Goal: Information Seeking & Learning: Compare options

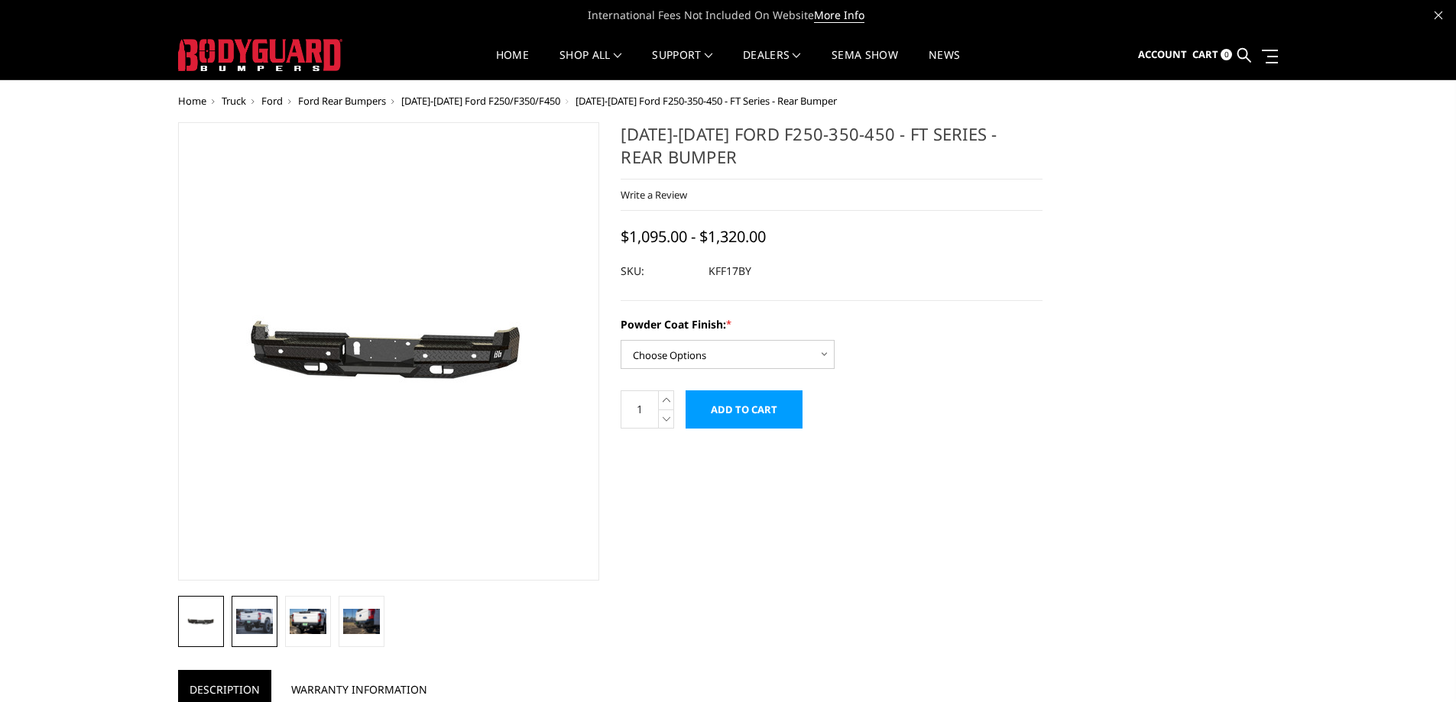
click at [257, 625] on img at bounding box center [254, 621] width 37 height 24
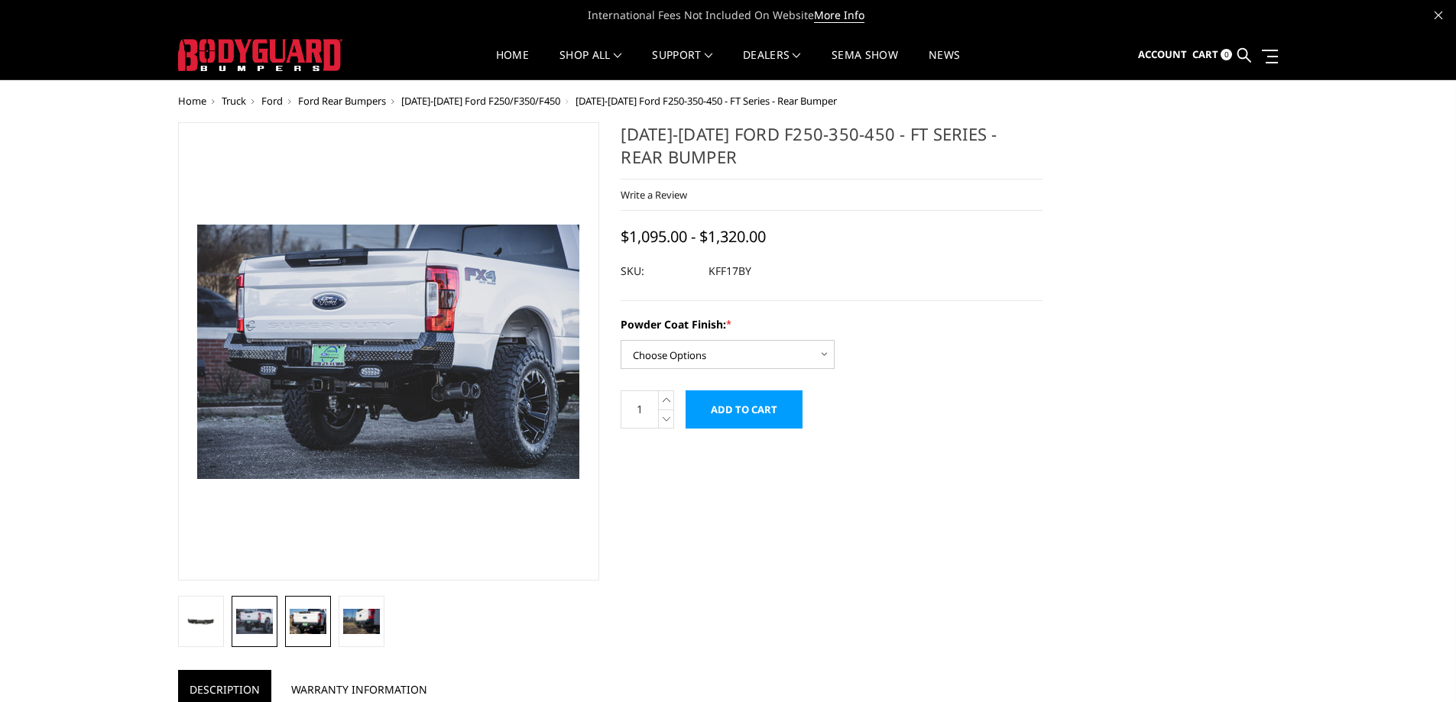
click at [295, 624] on img at bounding box center [308, 621] width 37 height 24
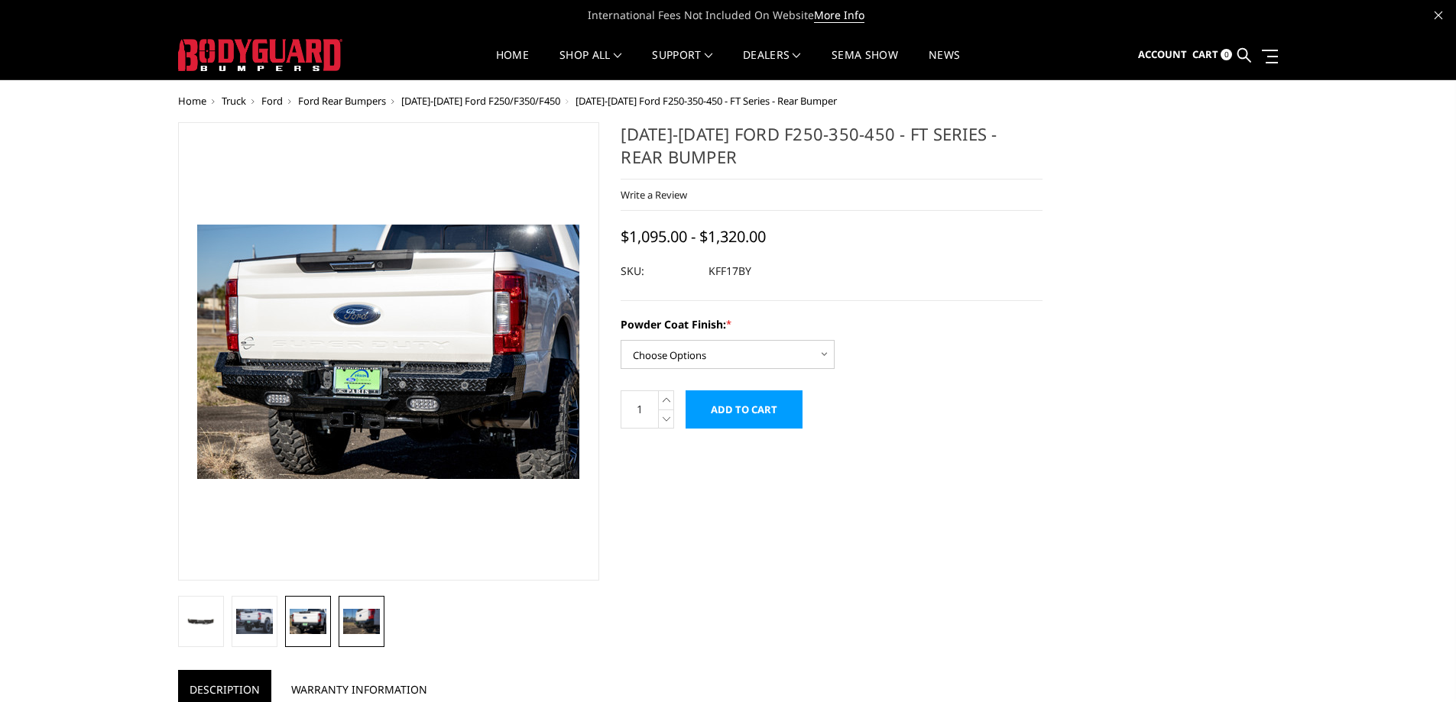
click at [356, 623] on img at bounding box center [361, 621] width 37 height 24
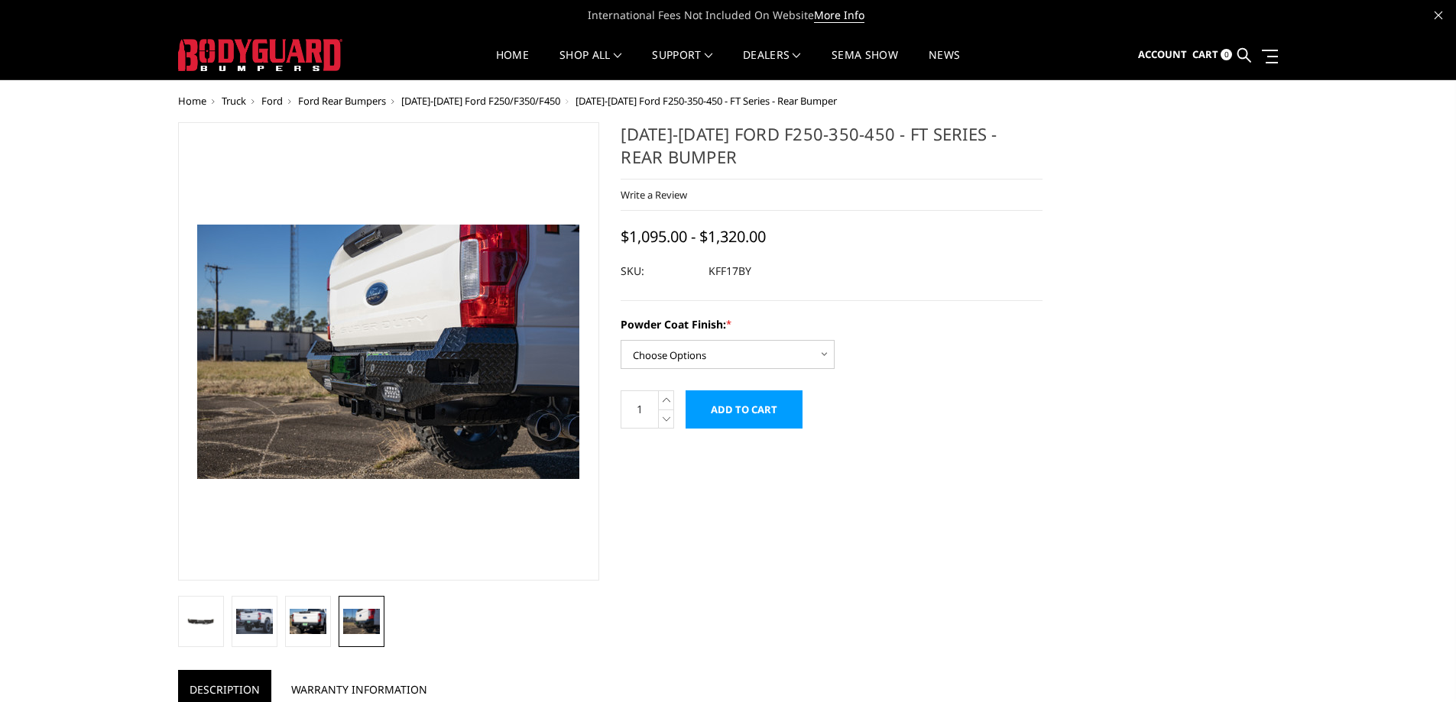
click at [278, 101] on span "Ford" at bounding box center [271, 101] width 21 height 14
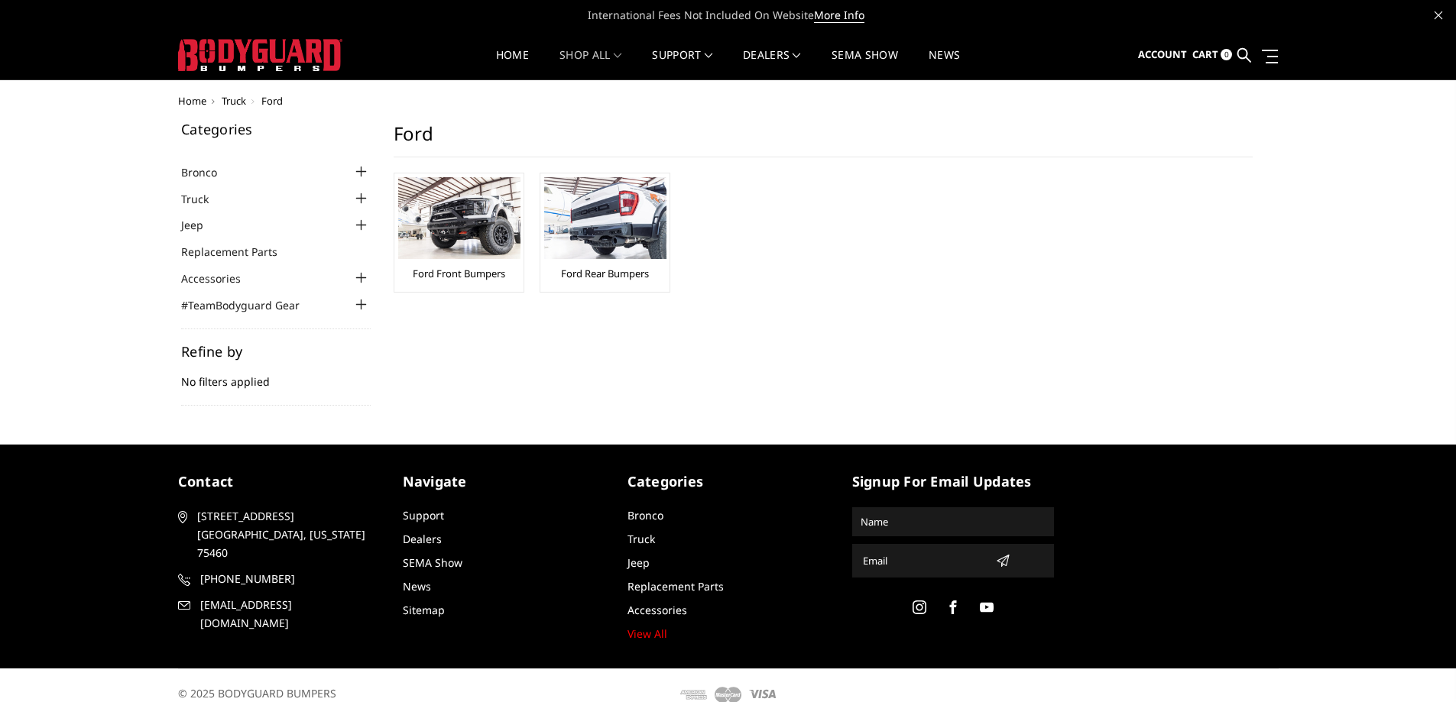
click at [360, 196] on div at bounding box center [361, 199] width 18 height 18
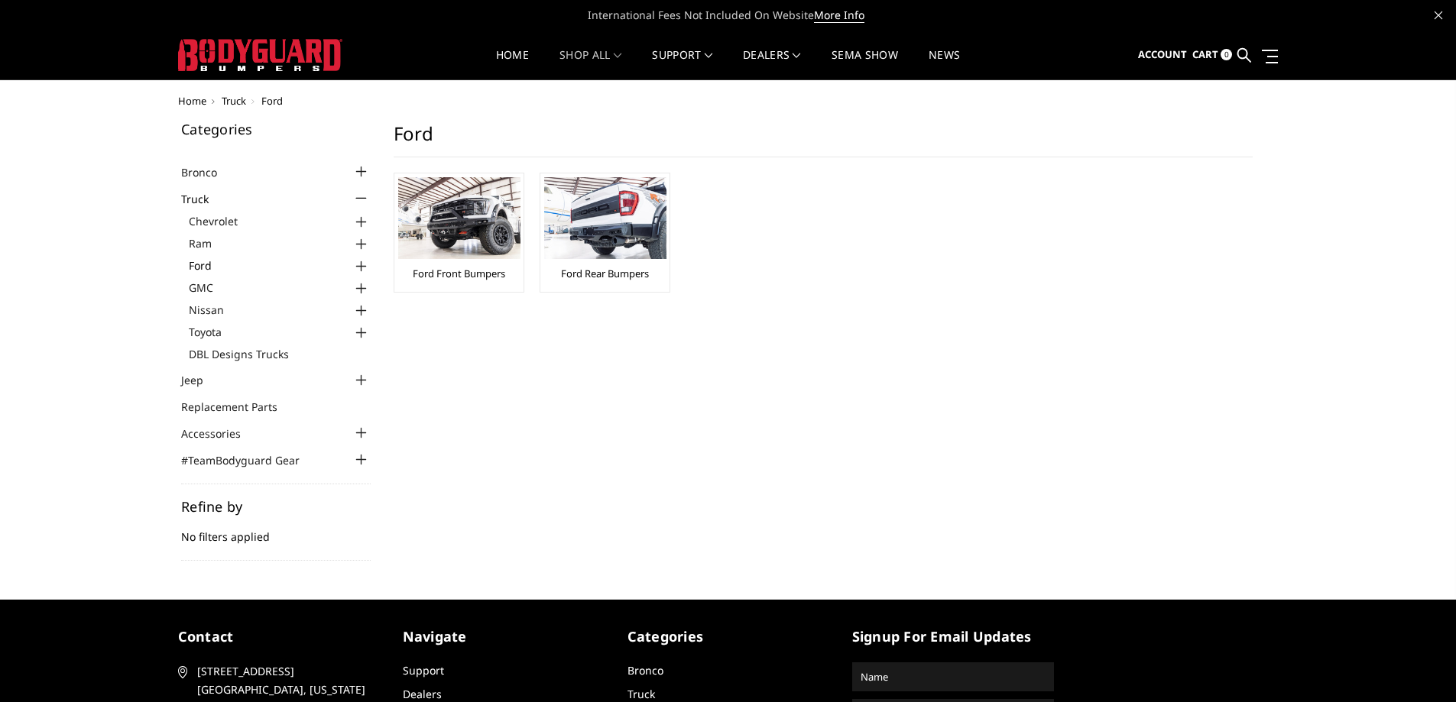
click at [208, 264] on link "Ford" at bounding box center [280, 266] width 182 height 16
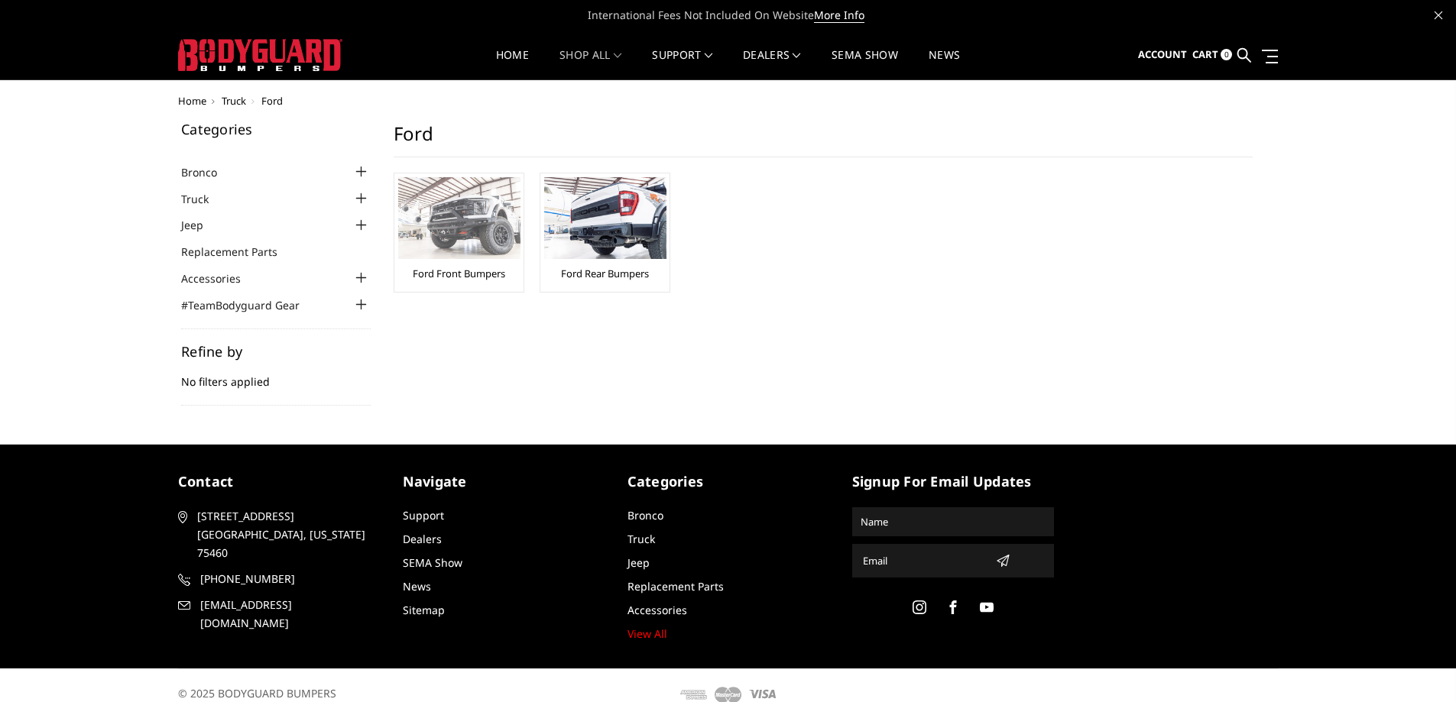
click at [467, 203] on img at bounding box center [459, 218] width 122 height 82
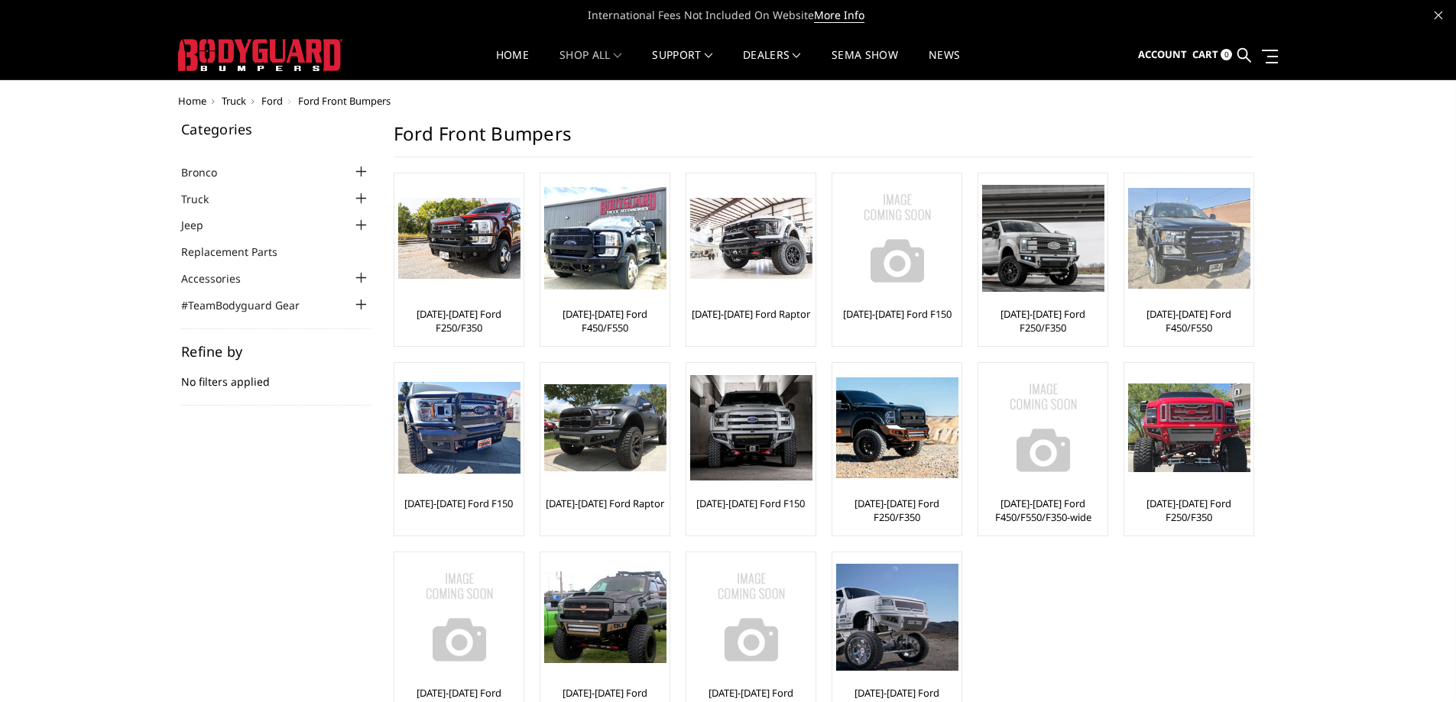
click at [1191, 277] on img at bounding box center [1189, 239] width 122 height 102
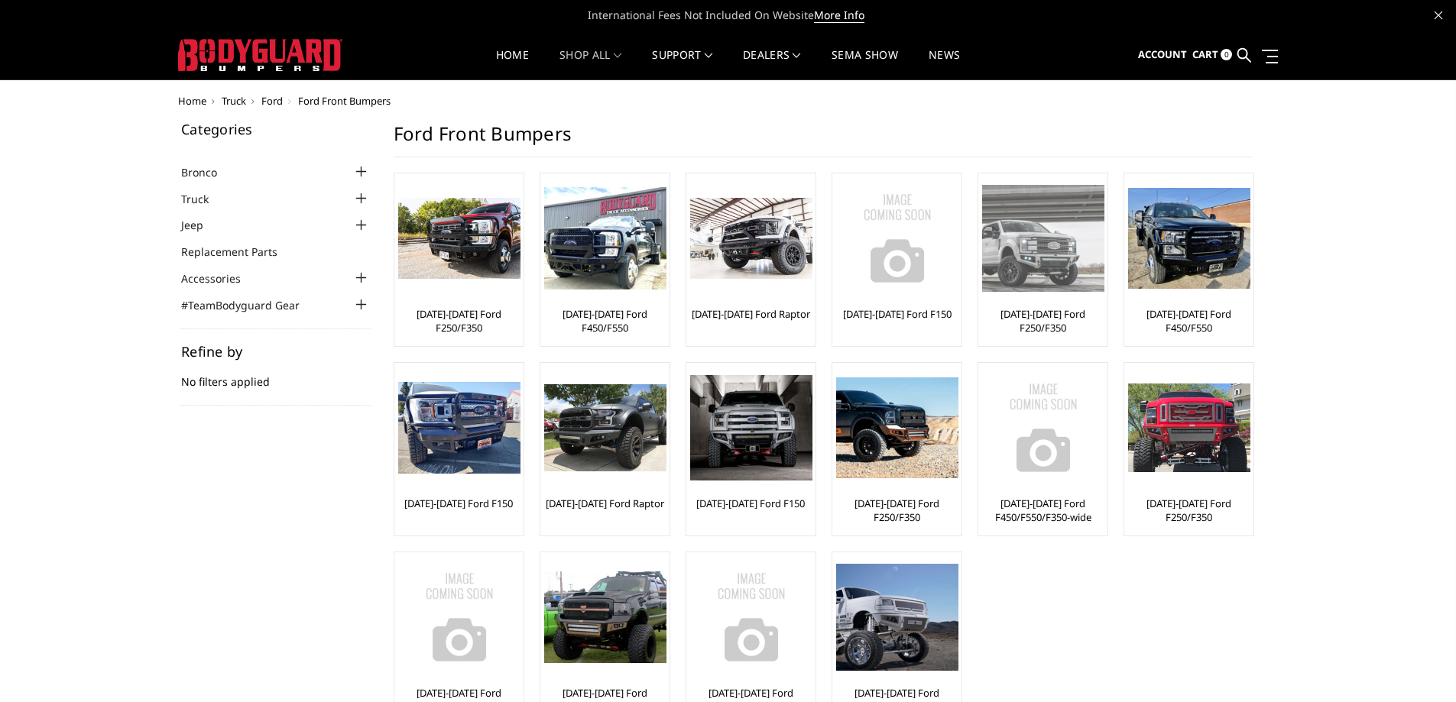
click at [1040, 262] on img at bounding box center [1043, 238] width 122 height 106
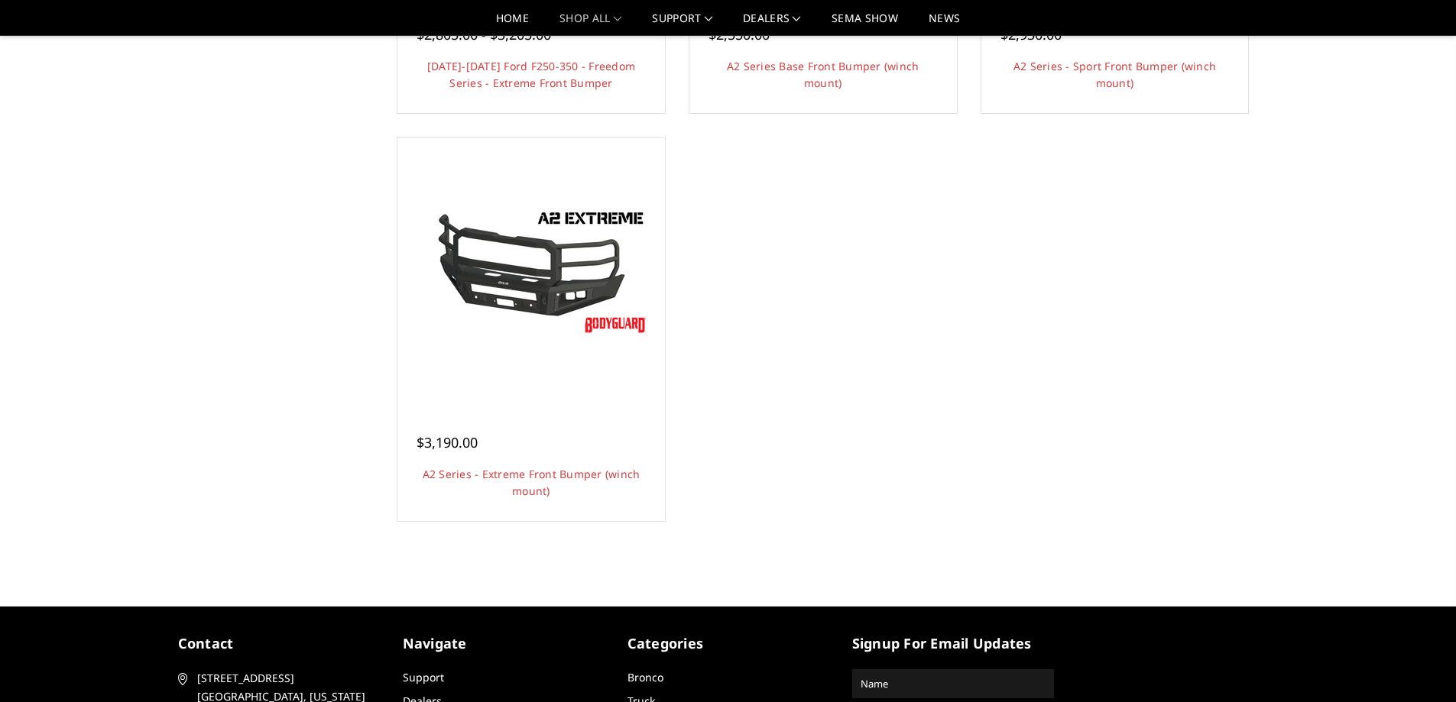
scroll to position [1146, 0]
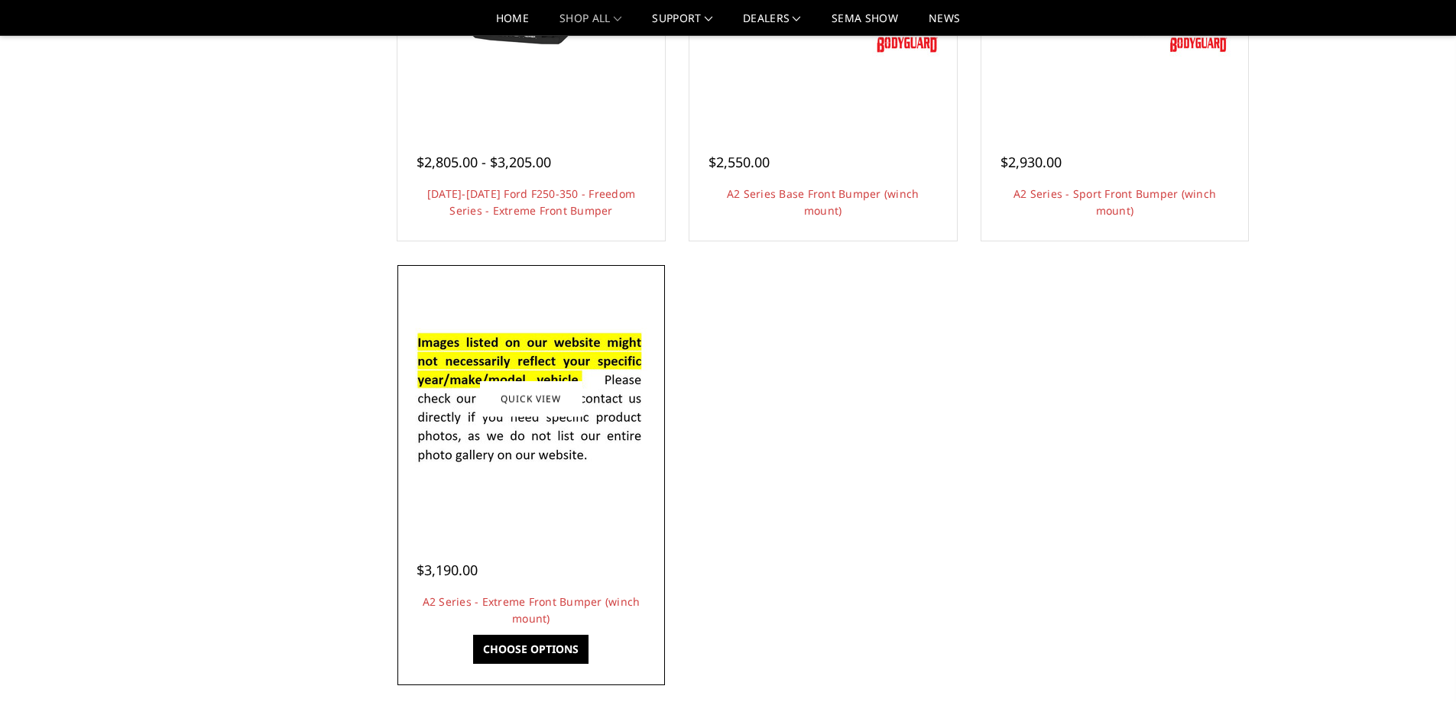
click at [531, 428] on img at bounding box center [531, 399] width 245 height 167
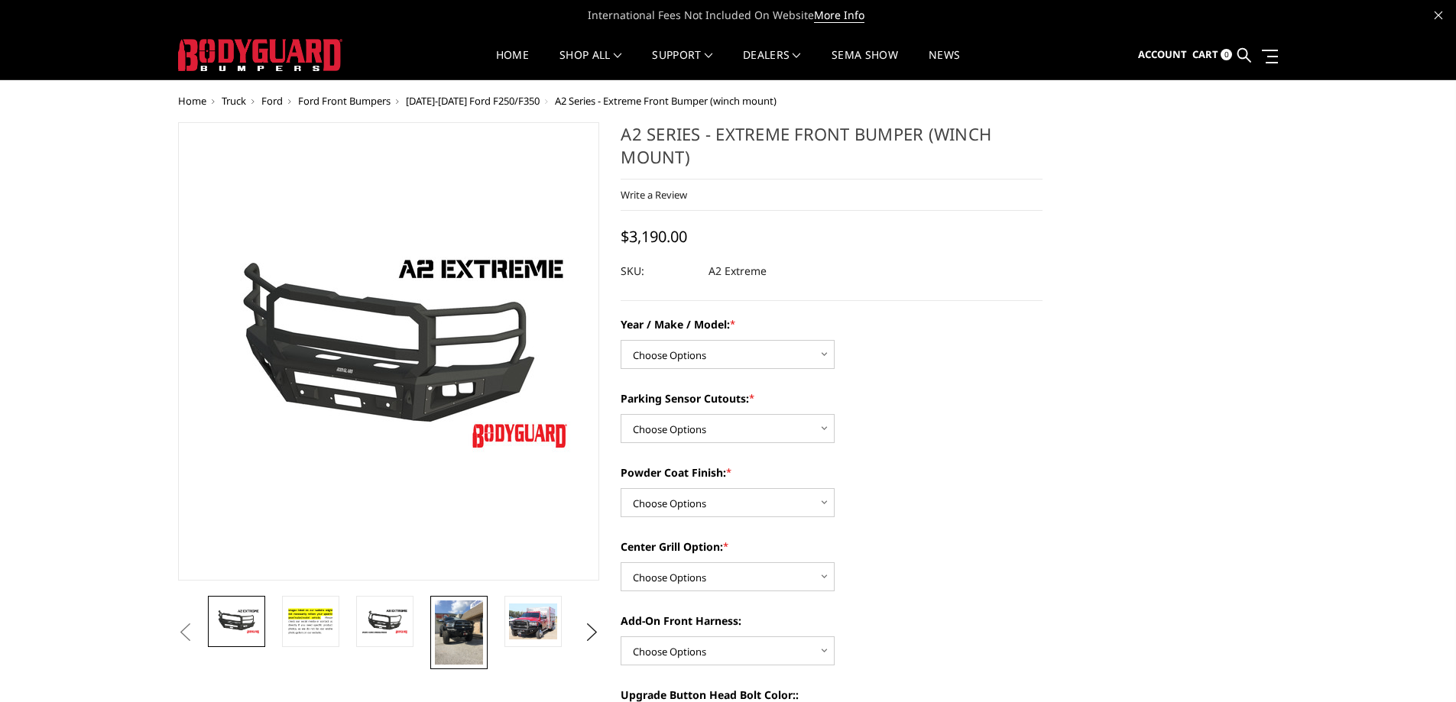
click at [460, 622] on img at bounding box center [459, 633] width 48 height 64
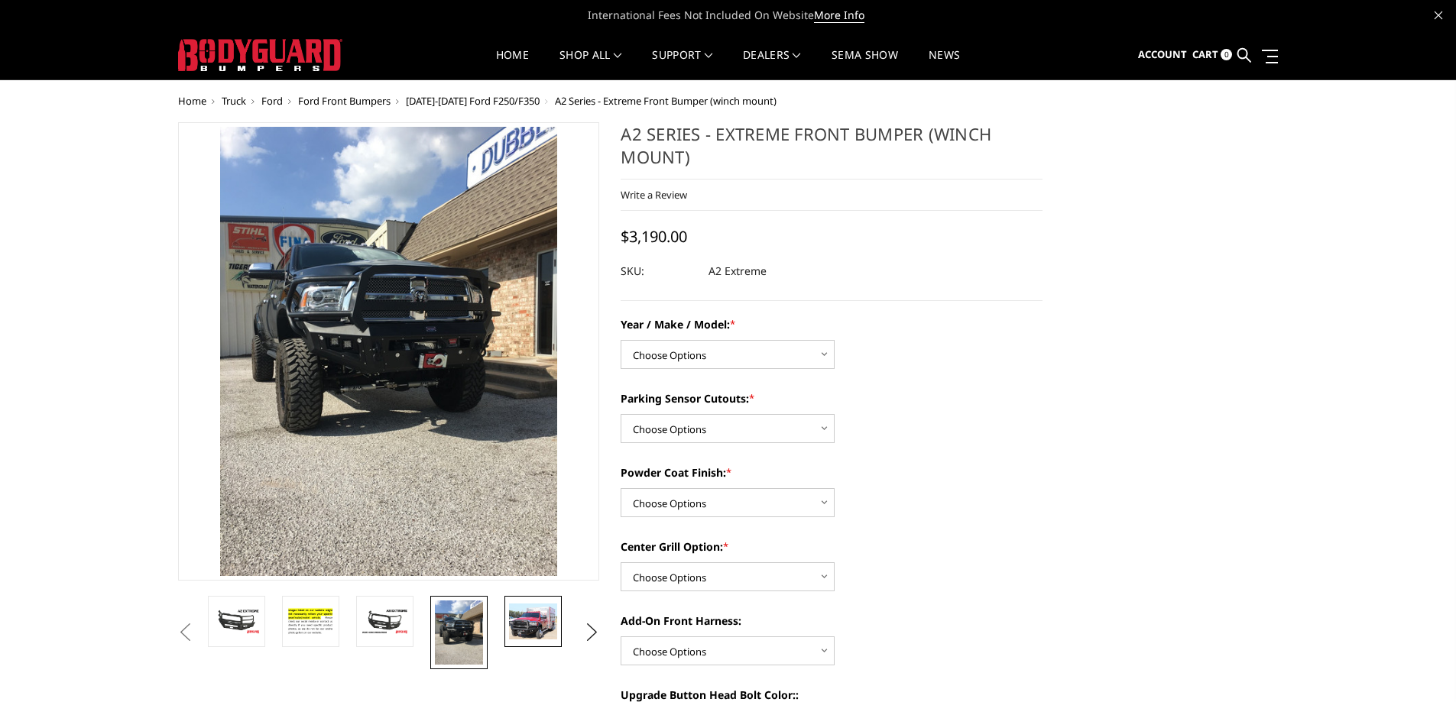
click at [523, 628] on img at bounding box center [533, 622] width 48 height 36
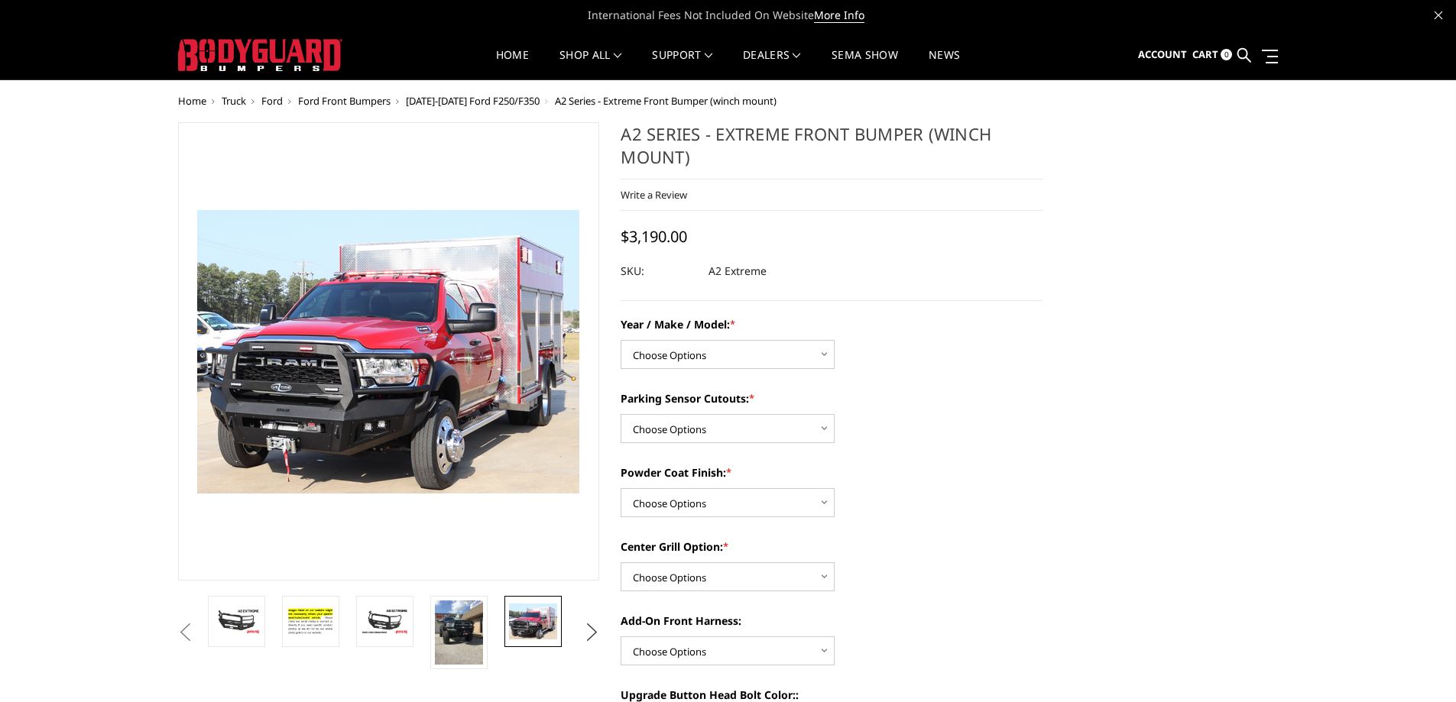
click at [595, 630] on button "Next" at bounding box center [591, 632] width 23 height 23
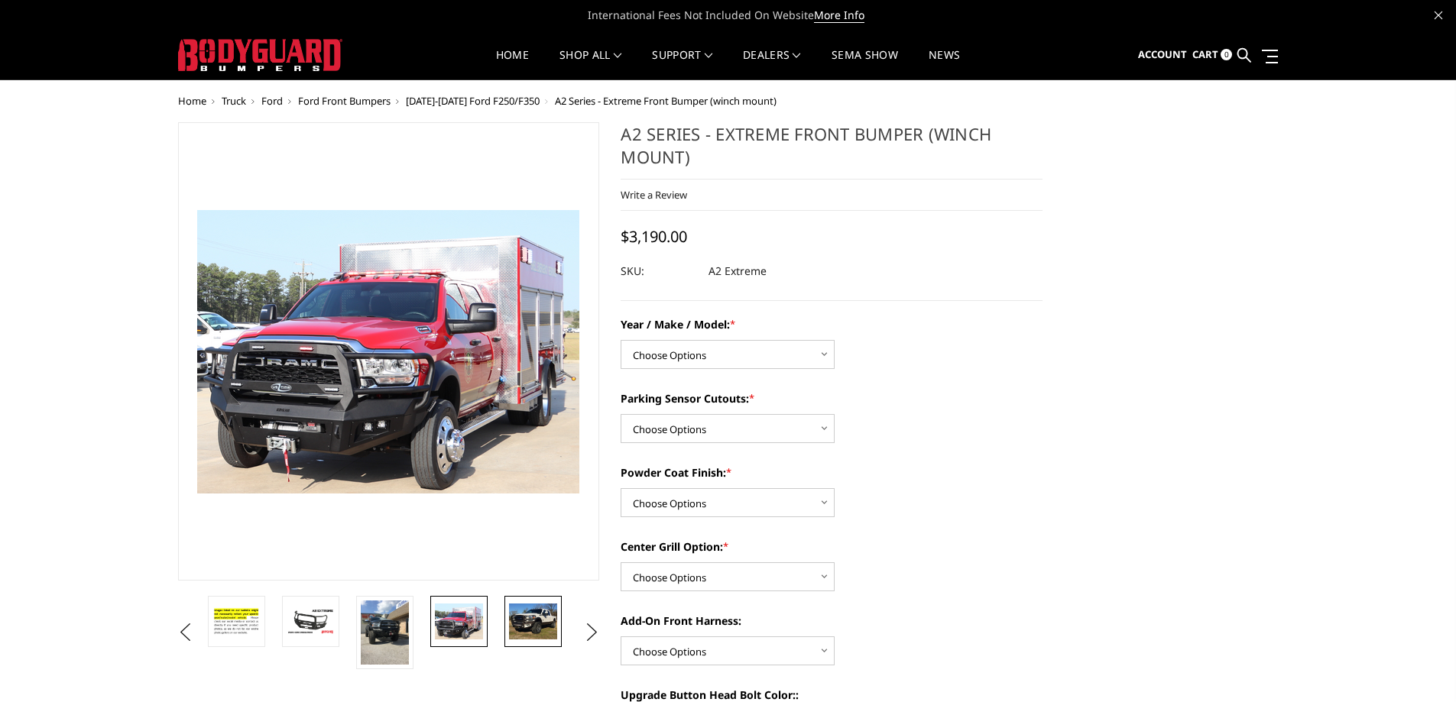
click at [523, 619] on img at bounding box center [533, 622] width 48 height 36
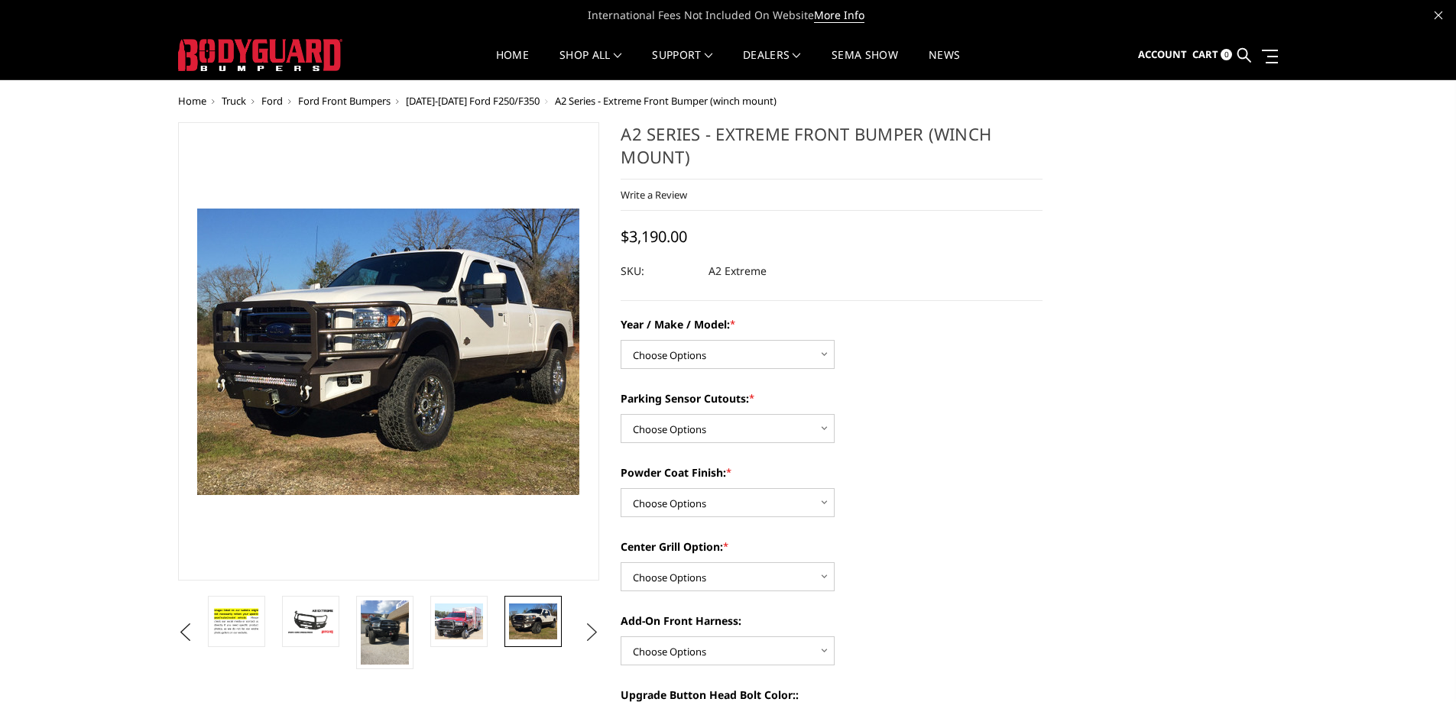
click at [591, 631] on button "Next" at bounding box center [591, 632] width 23 height 23
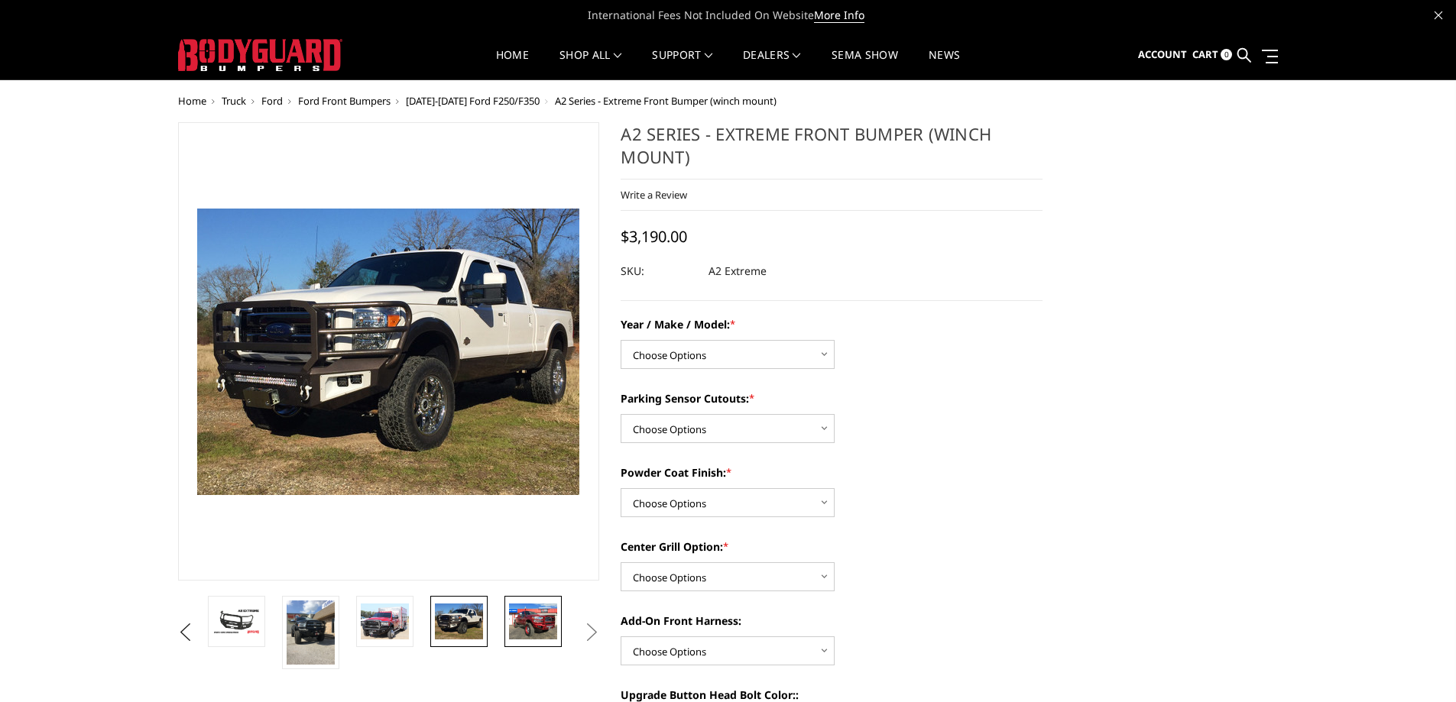
click at [517, 621] on img at bounding box center [533, 622] width 48 height 36
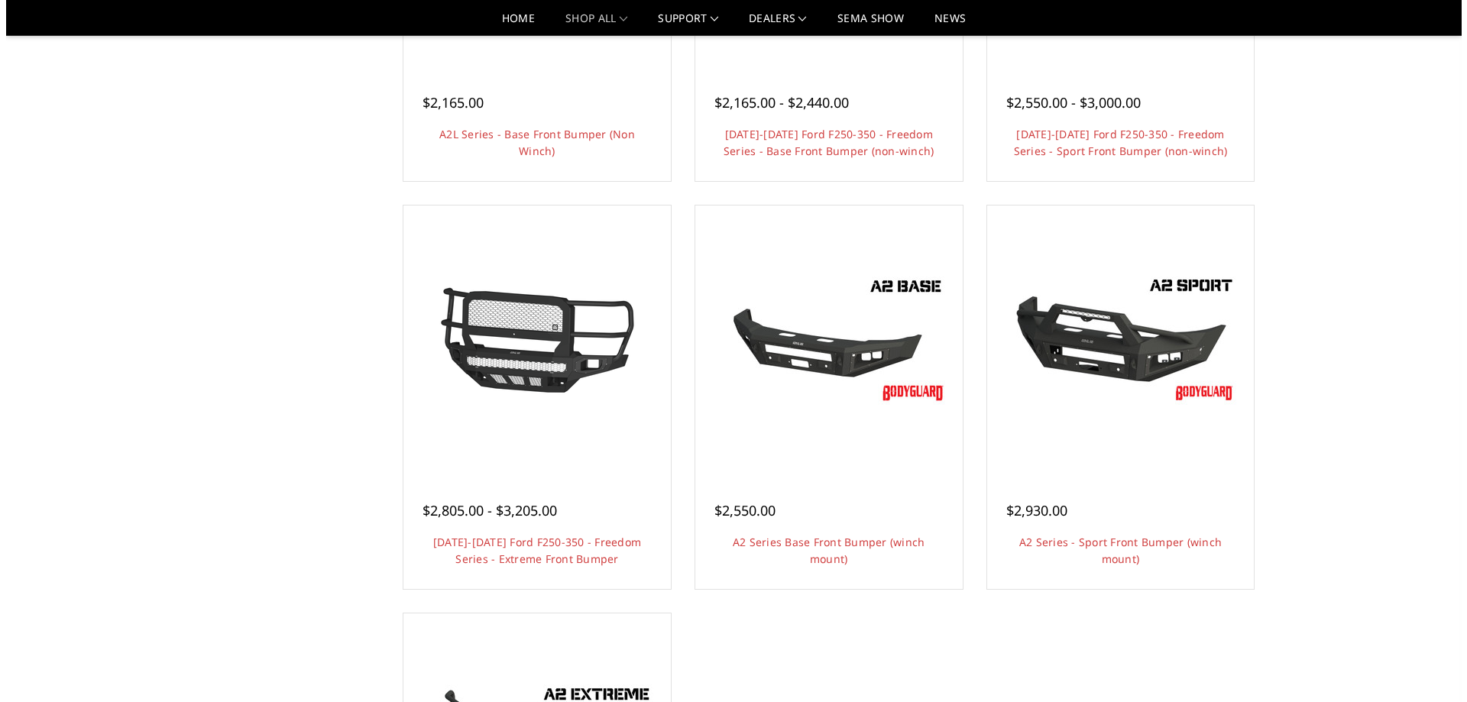
scroll to position [764, 0]
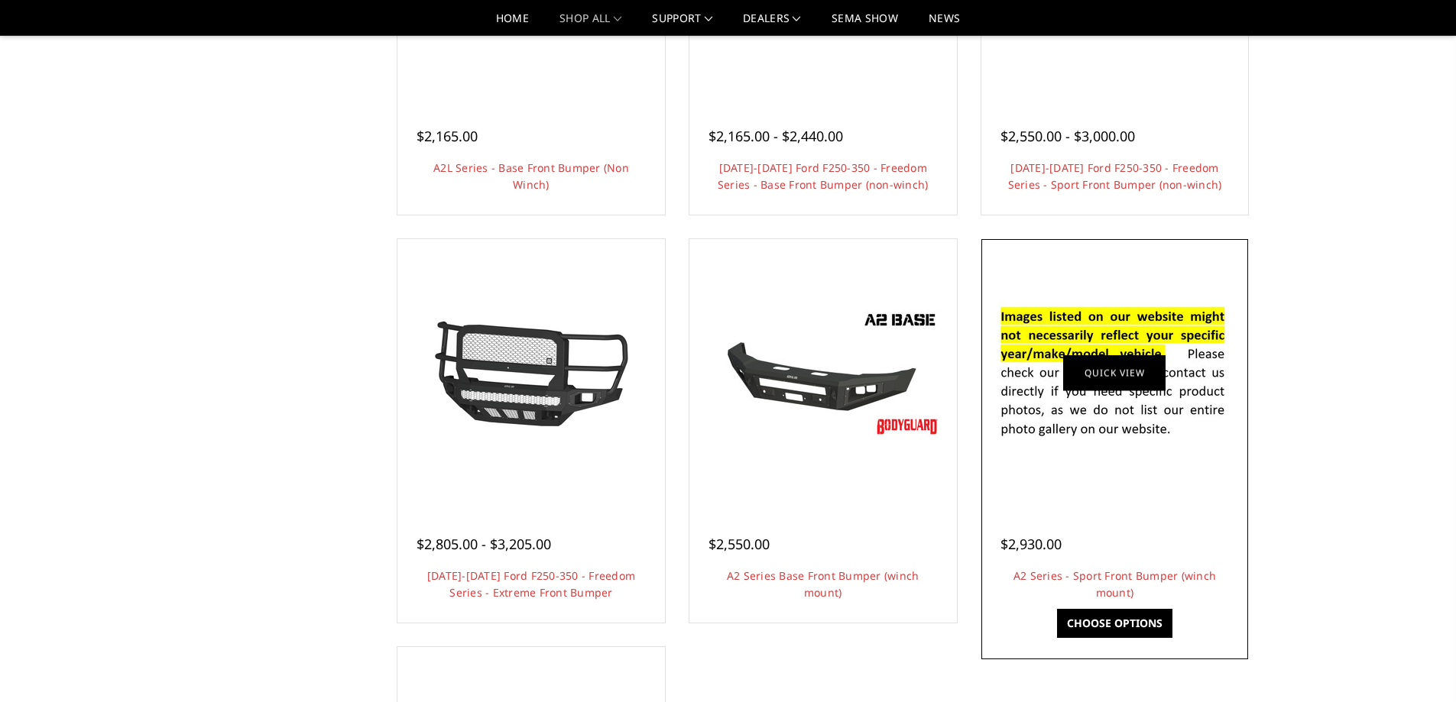
click at [1120, 381] on link "Quick view" at bounding box center [1114, 373] width 102 height 36
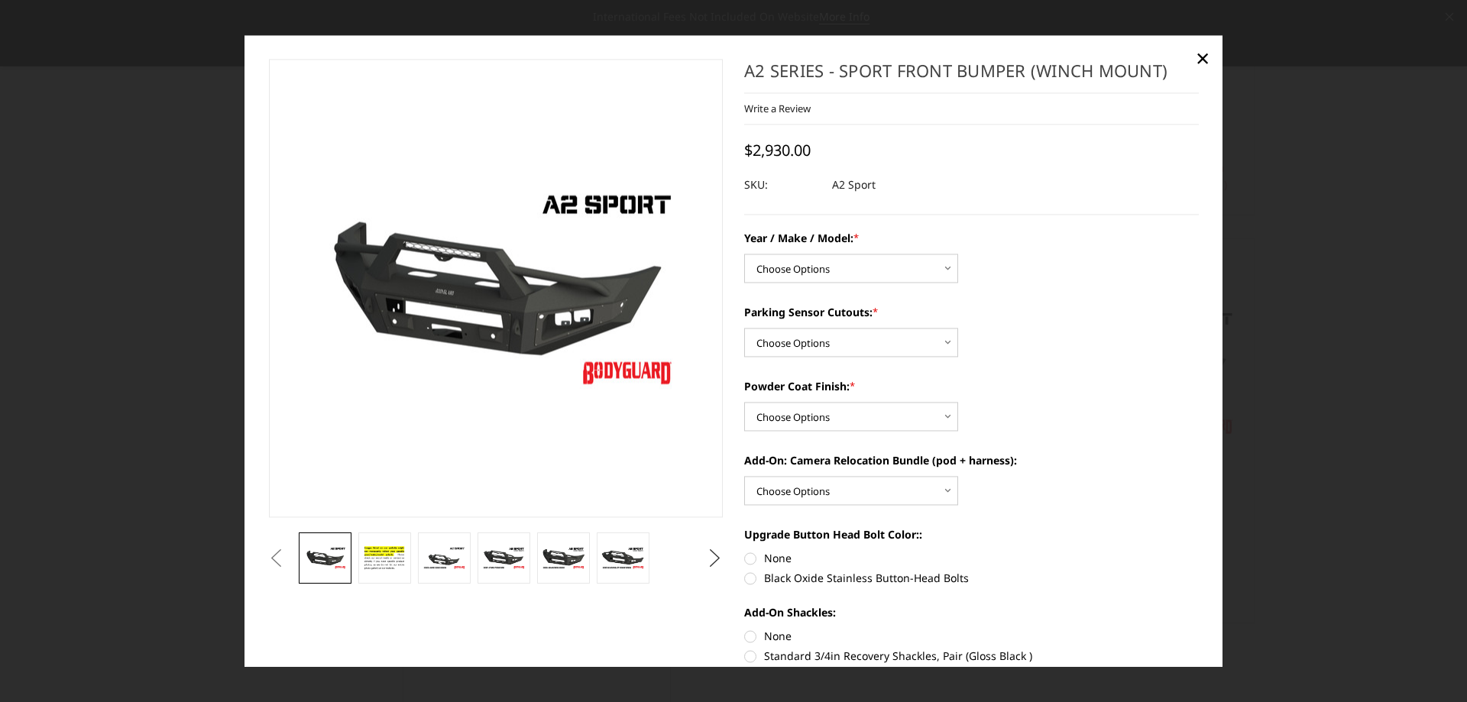
click at [707, 558] on button "Next" at bounding box center [715, 558] width 23 height 23
click at [637, 552] on img at bounding box center [645, 558] width 48 height 27
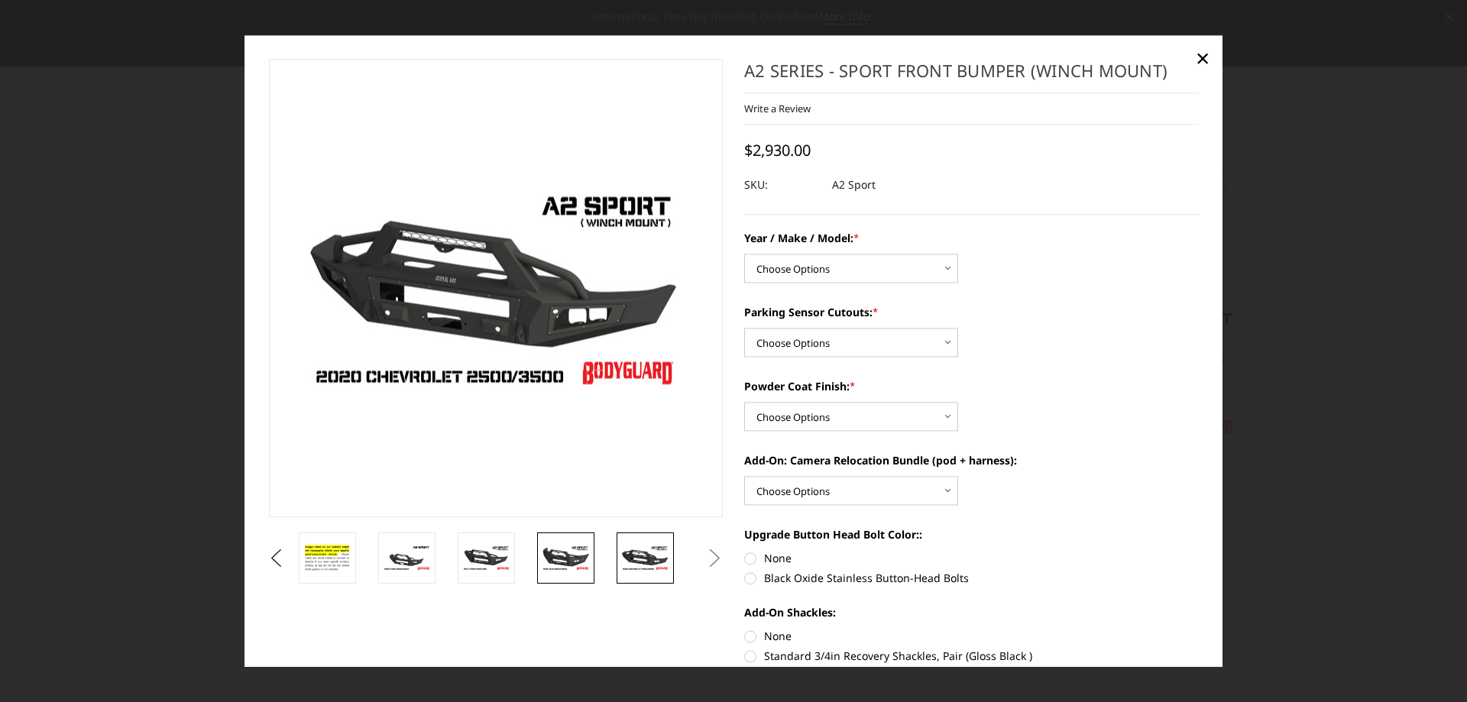
click at [560, 552] on img at bounding box center [566, 558] width 48 height 27
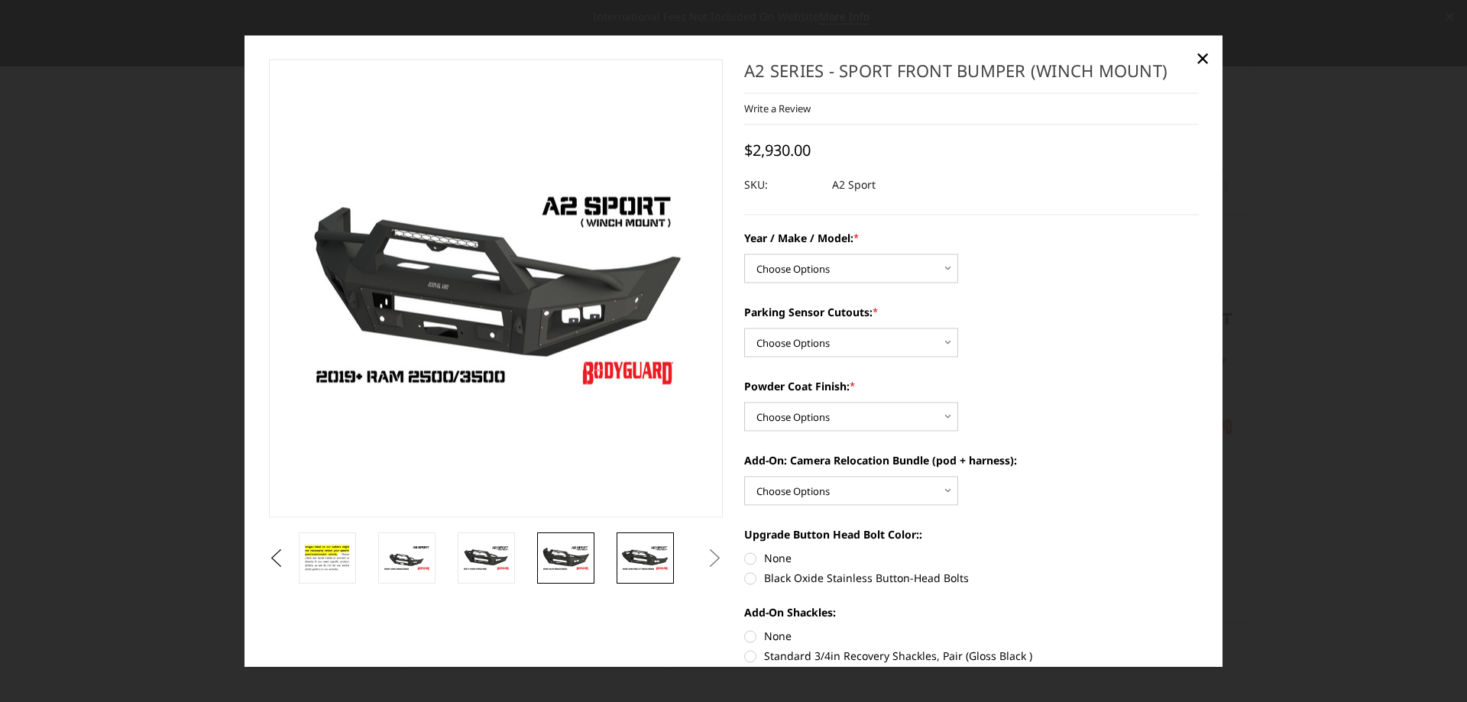
click at [658, 559] on img at bounding box center [645, 558] width 48 height 27
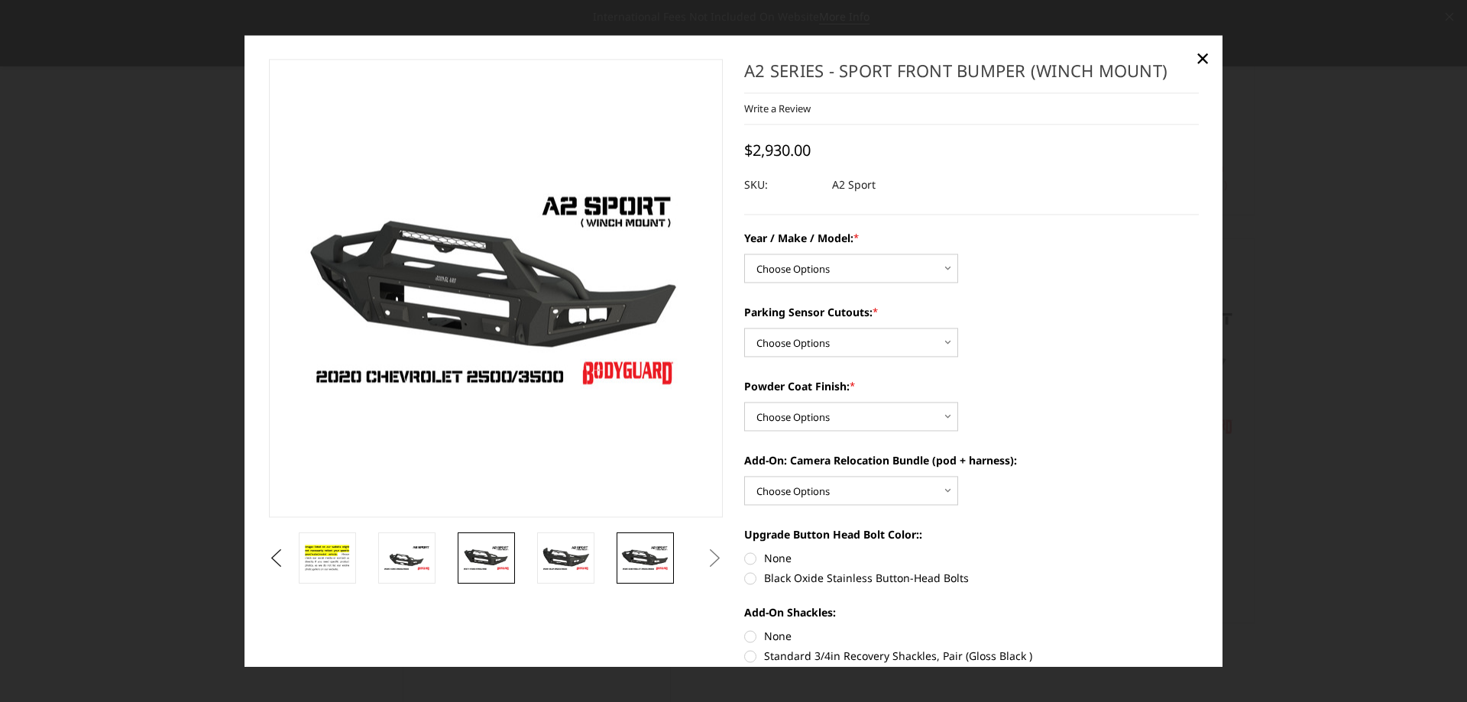
click at [494, 557] on img at bounding box center [486, 558] width 48 height 27
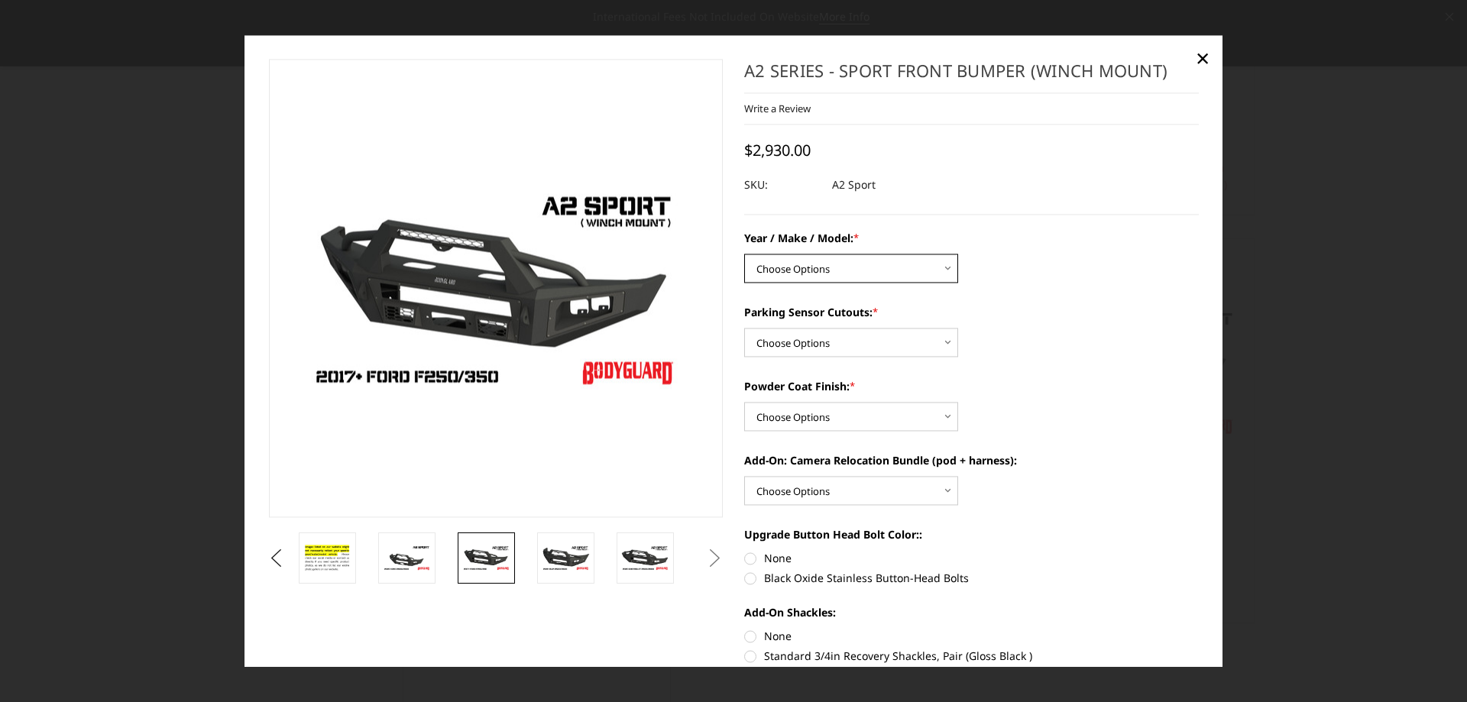
click at [885, 267] on select "Choose Options Chevrolet 20-23 2500 / 3500 Ford 17-22 F250 / F350 Ford 17-22 F4…" at bounding box center [851, 268] width 214 height 29
select select "826"
click at [744, 254] on select "Choose Options Chevrolet 20-23 2500 / 3500 Ford 17-22 F250 / F350 Ford 17-22 F4…" at bounding box center [851, 268] width 214 height 29
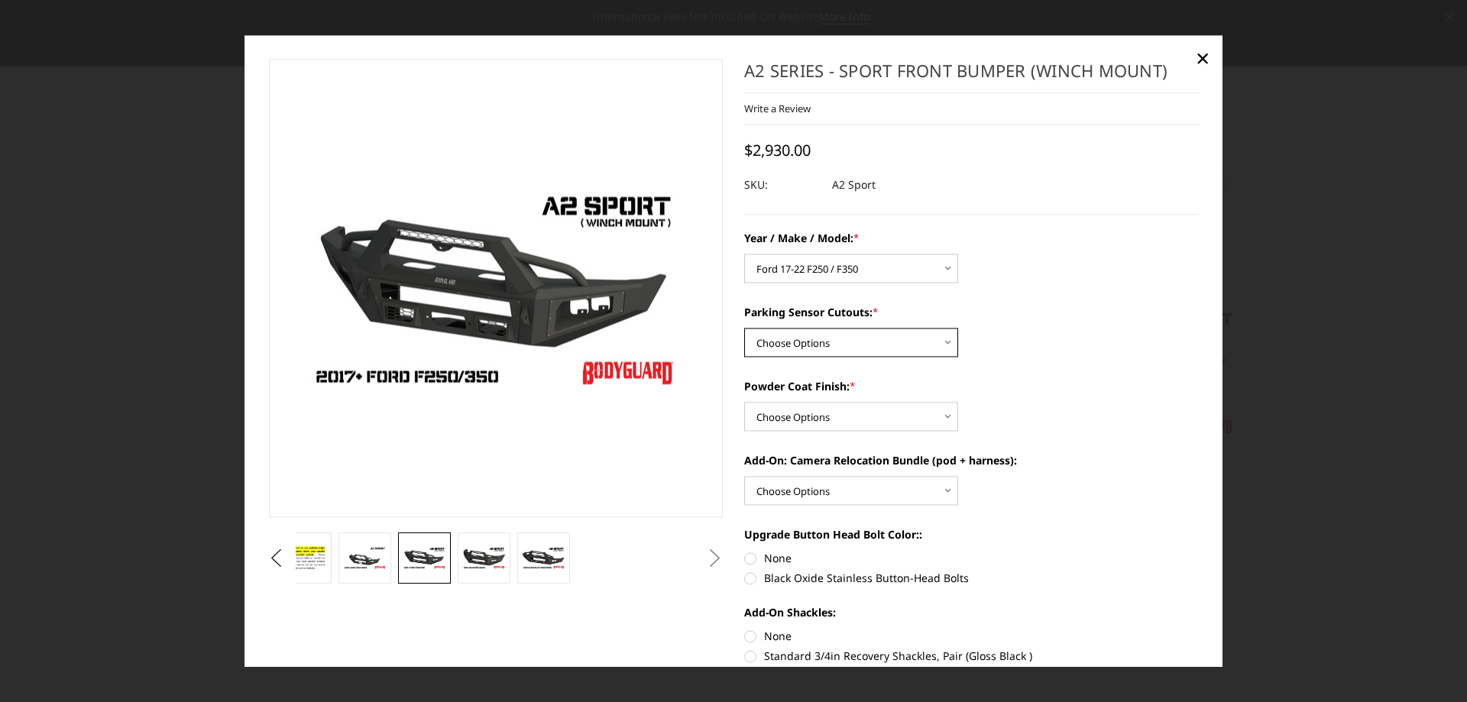
click at [865, 348] on select "Choose Options Yes - I have front parking sensors No - I do NOT have parking se…" at bounding box center [851, 342] width 214 height 29
select select "540"
click at [744, 328] on select "Choose Options Yes - I have front parking sensors No - I do NOT have parking se…" at bounding box center [851, 342] width 214 height 29
click at [864, 419] on select "Choose Options Bare metal (included) Texture Black Powder Coat" at bounding box center [851, 416] width 214 height 29
select select "518"
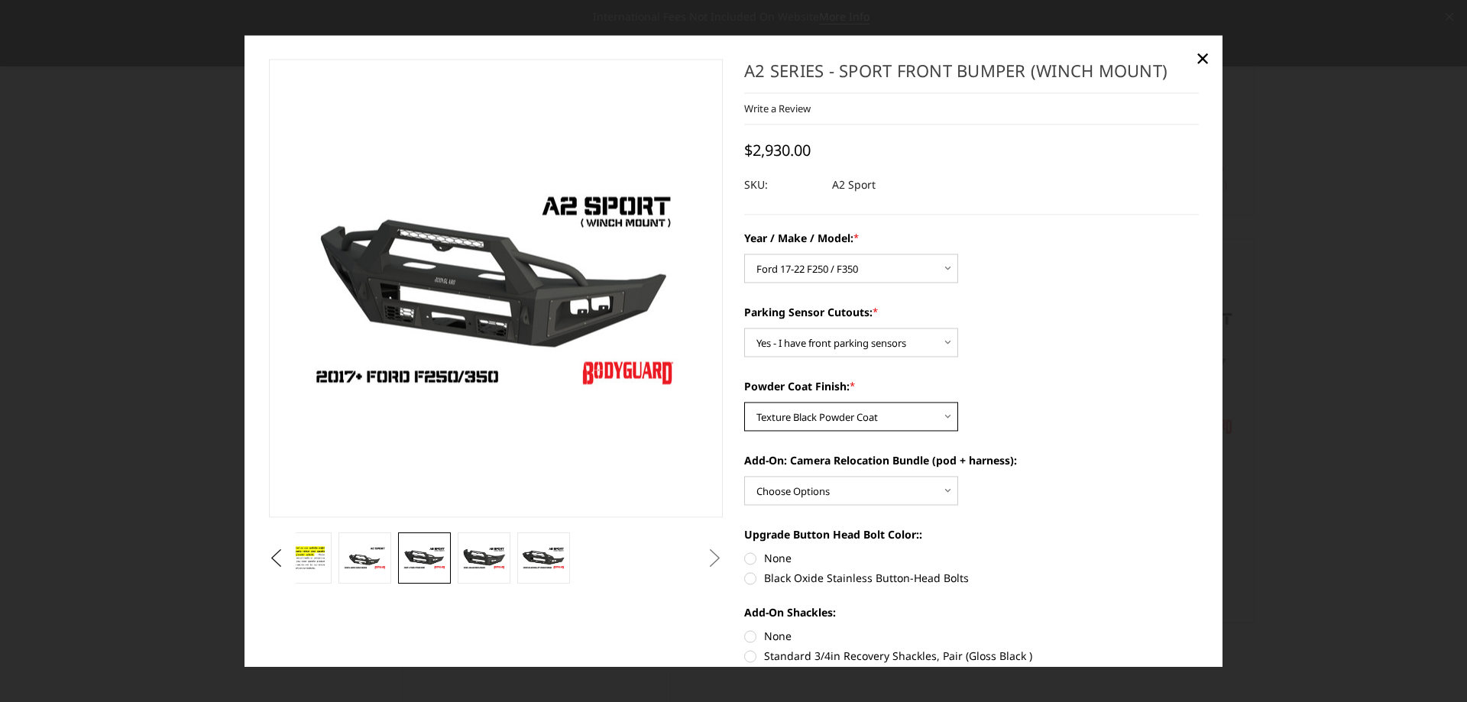
click at [744, 402] on select "Choose Options Bare metal (included) Texture Black Powder Coat" at bounding box center [851, 416] width 214 height 29
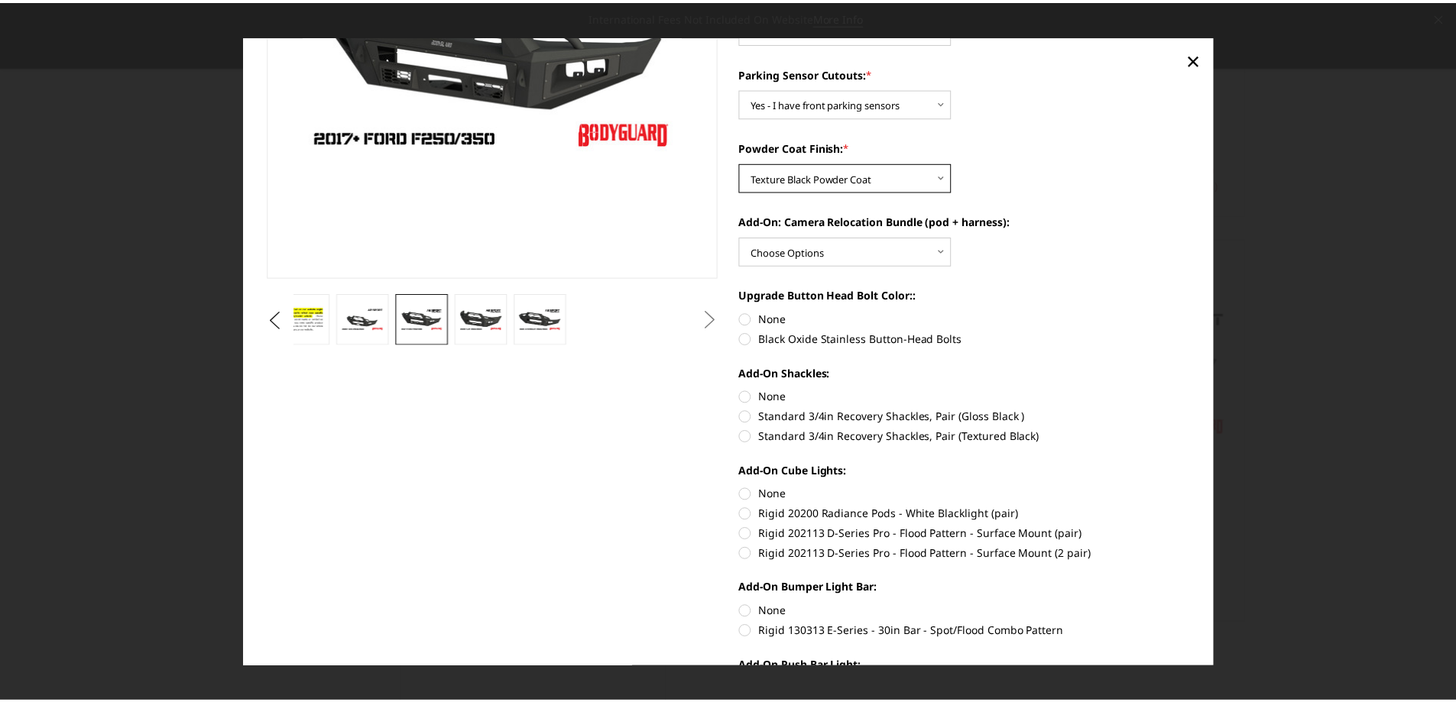
scroll to position [254, 0]
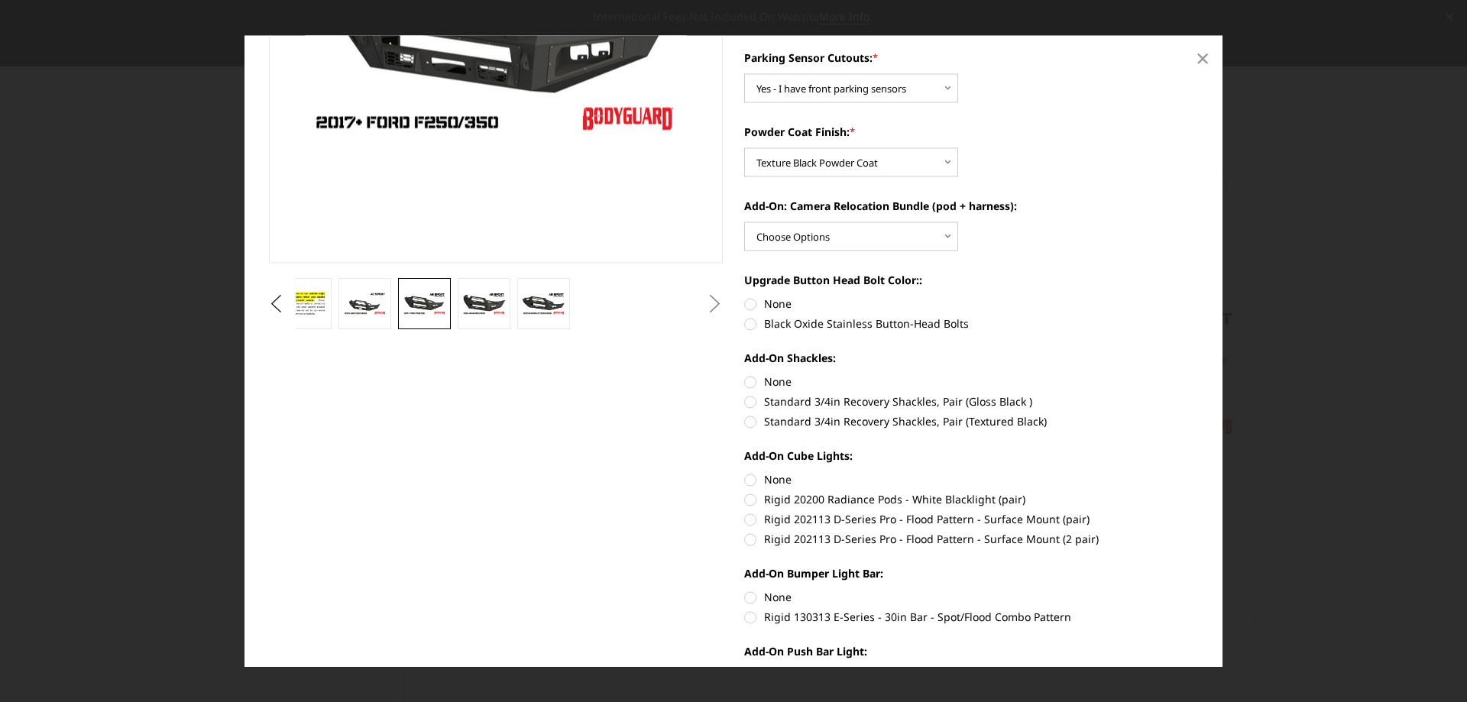
click at [1201, 55] on span "×" at bounding box center [1203, 58] width 14 height 33
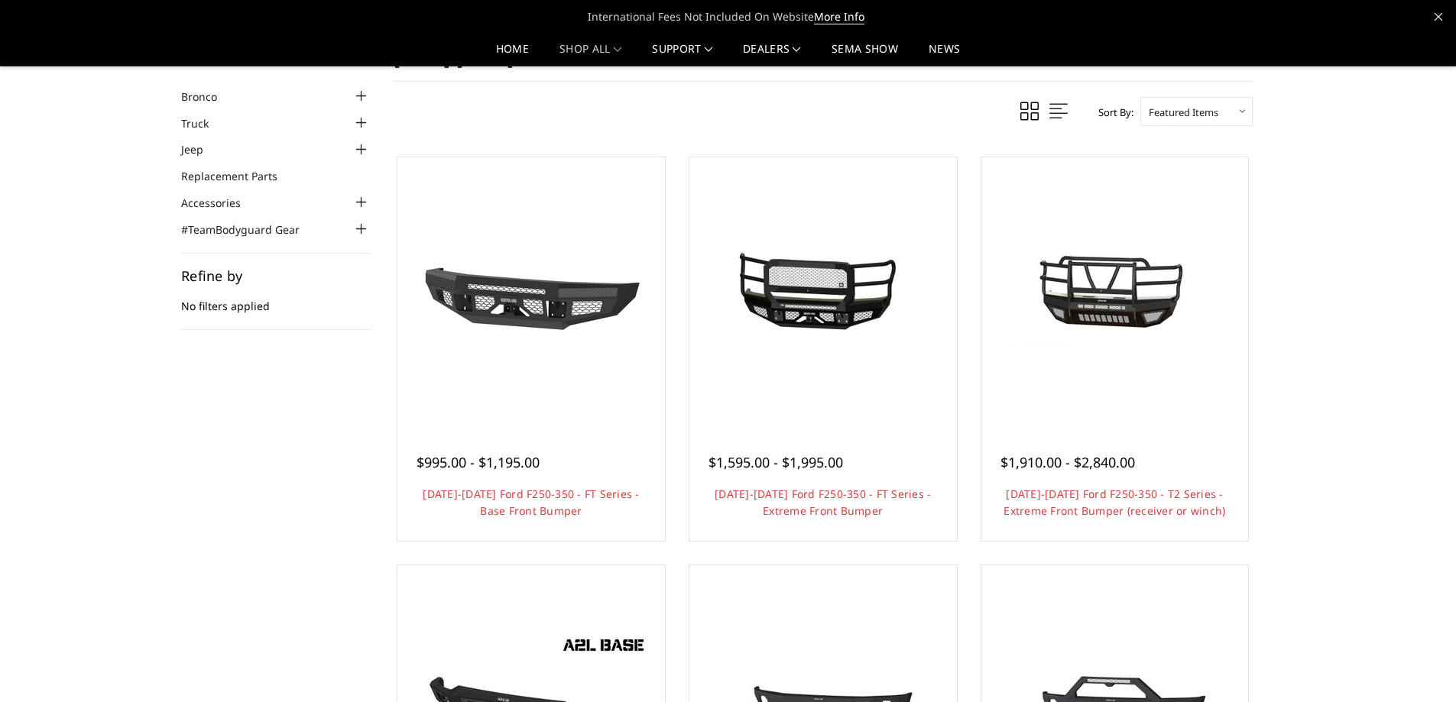
scroll to position [0, 0]
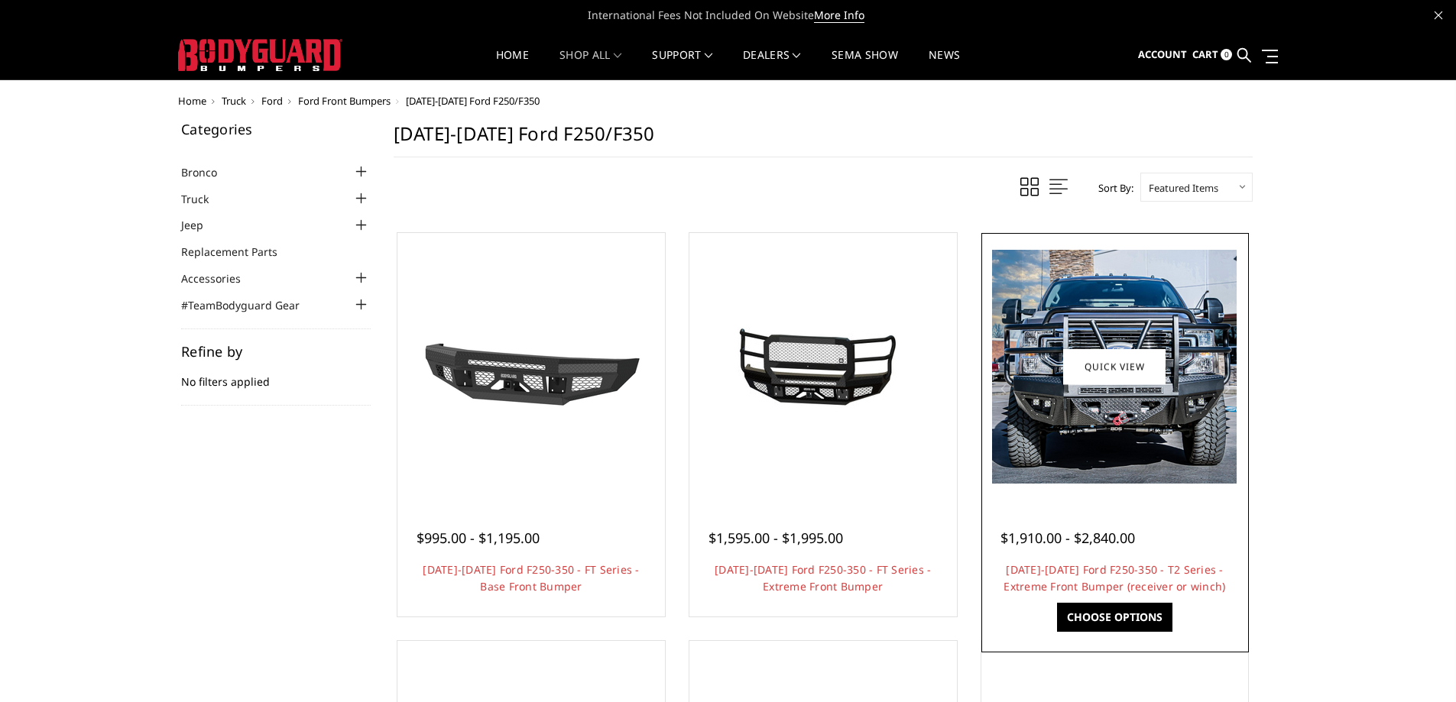
click at [1130, 346] on img at bounding box center [1114, 367] width 245 height 234
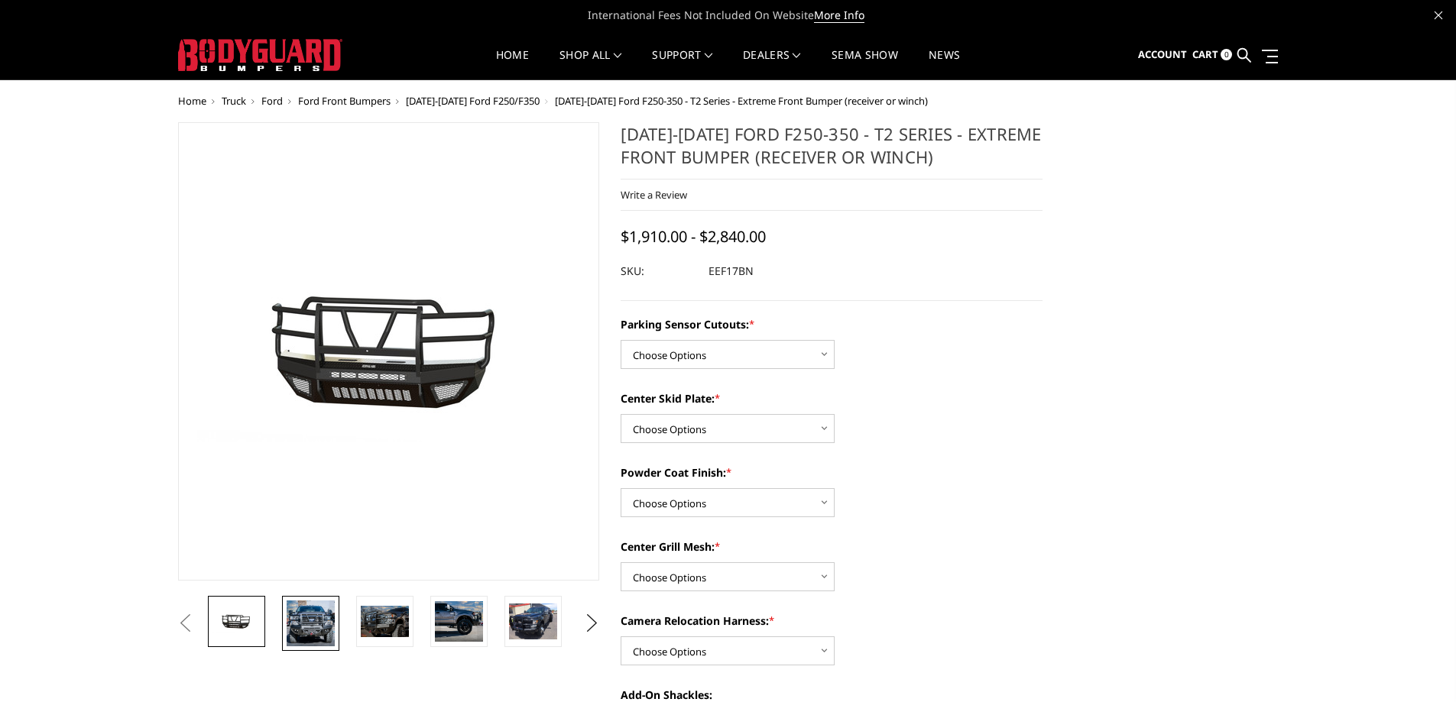
click at [299, 625] on img at bounding box center [311, 624] width 48 height 46
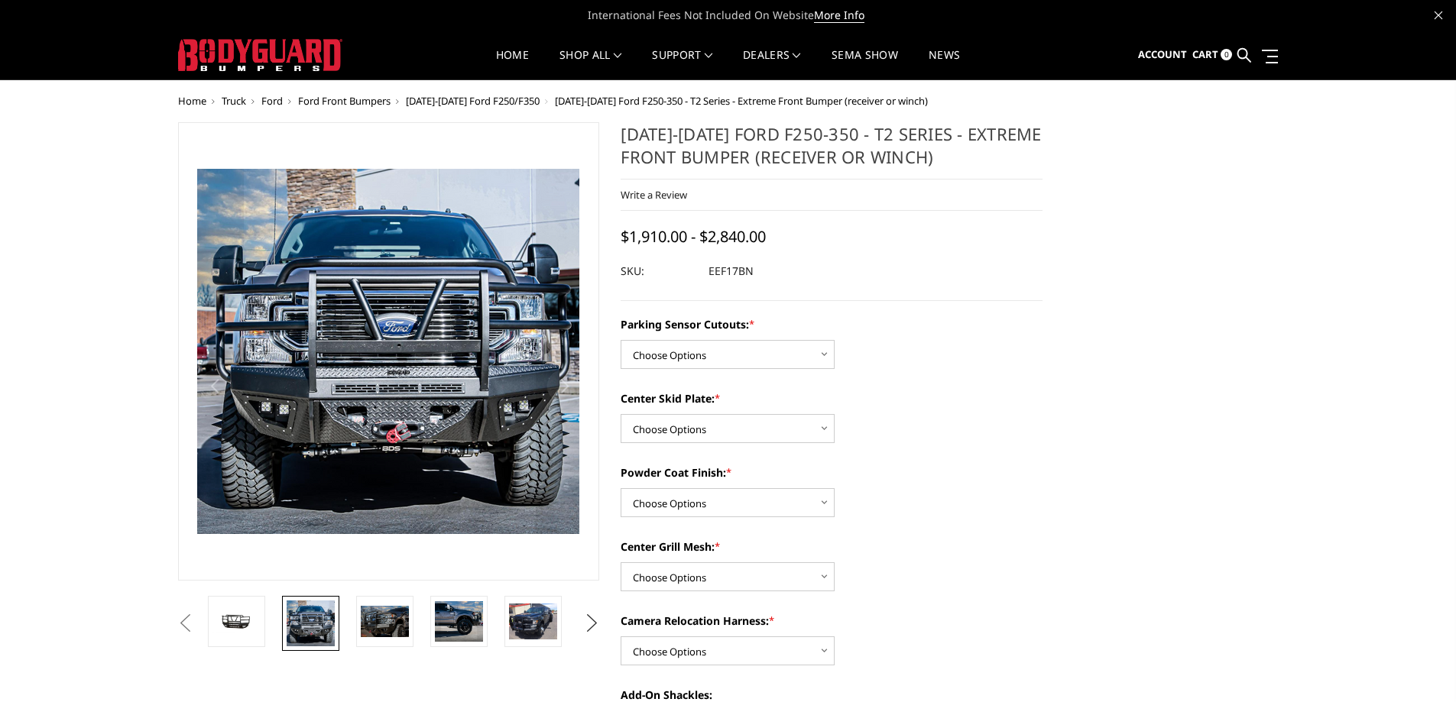
click at [592, 620] on button "Next" at bounding box center [591, 623] width 23 height 23
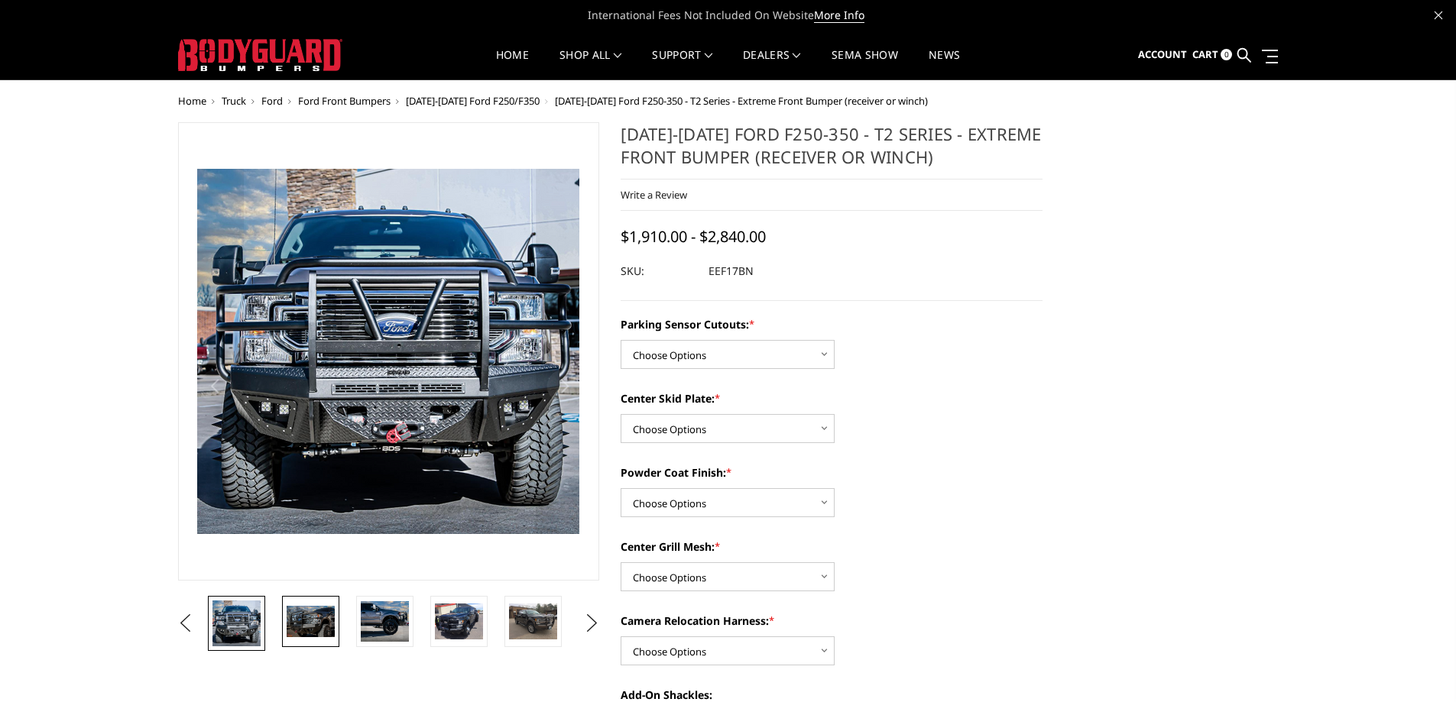
click at [338, 614] on link at bounding box center [310, 621] width 57 height 51
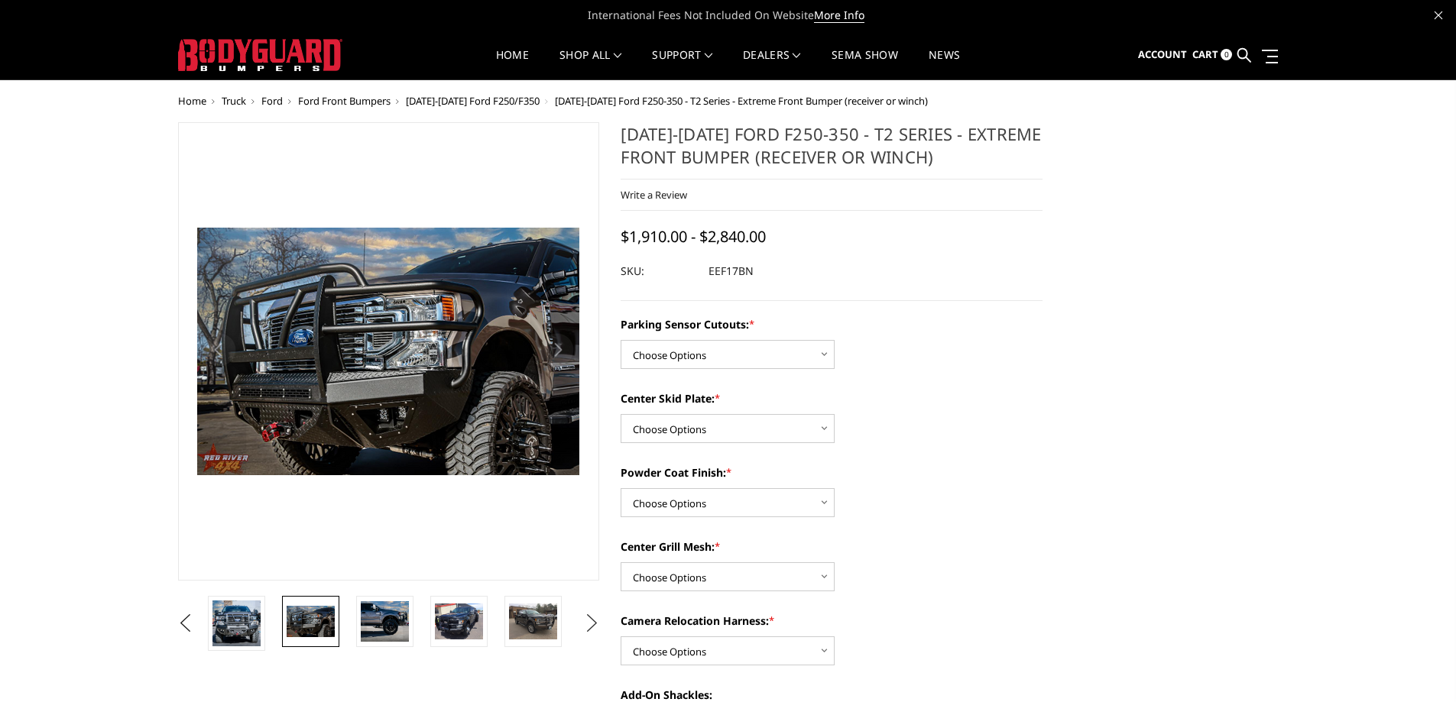
click at [586, 623] on button "Next" at bounding box center [591, 623] width 23 height 23
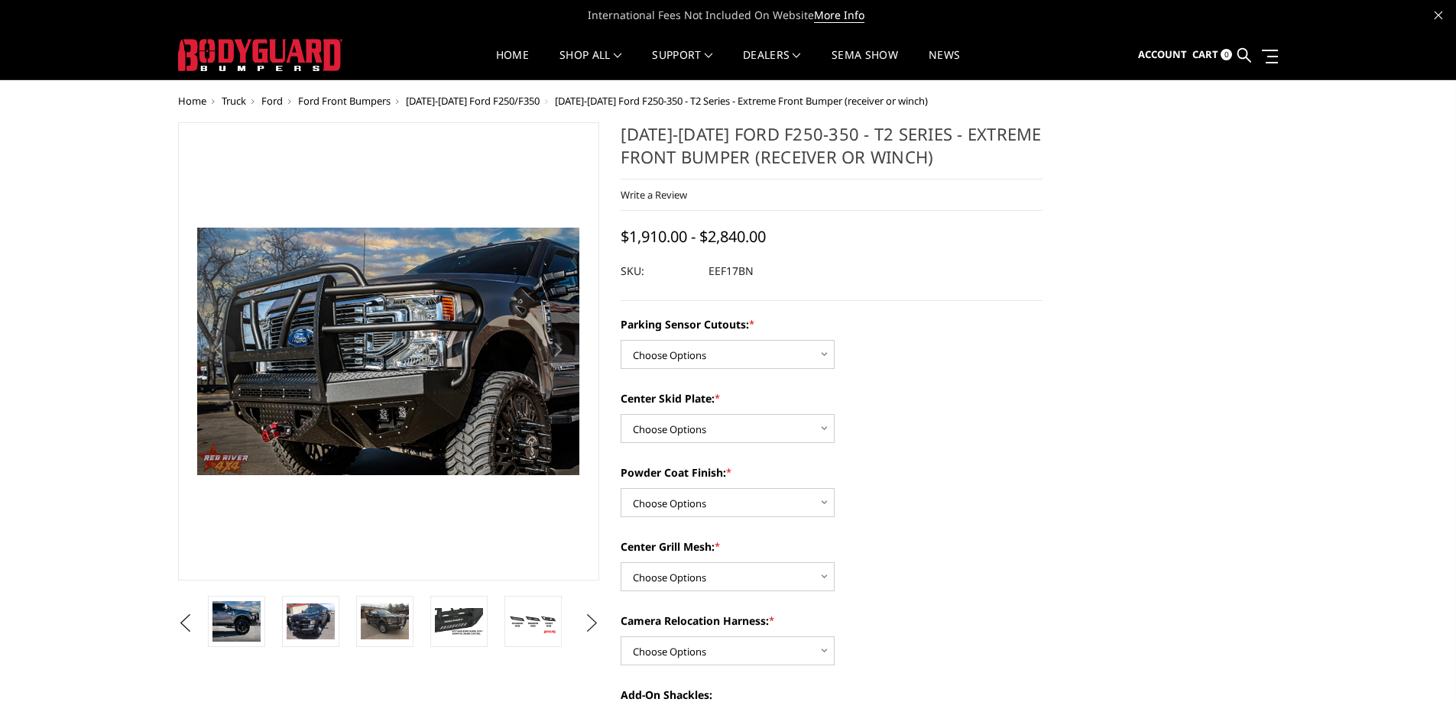
click at [586, 623] on button "Next" at bounding box center [591, 623] width 23 height 23
click at [186, 624] on button "Previous" at bounding box center [185, 623] width 23 height 23
click at [303, 624] on img at bounding box center [311, 621] width 48 height 41
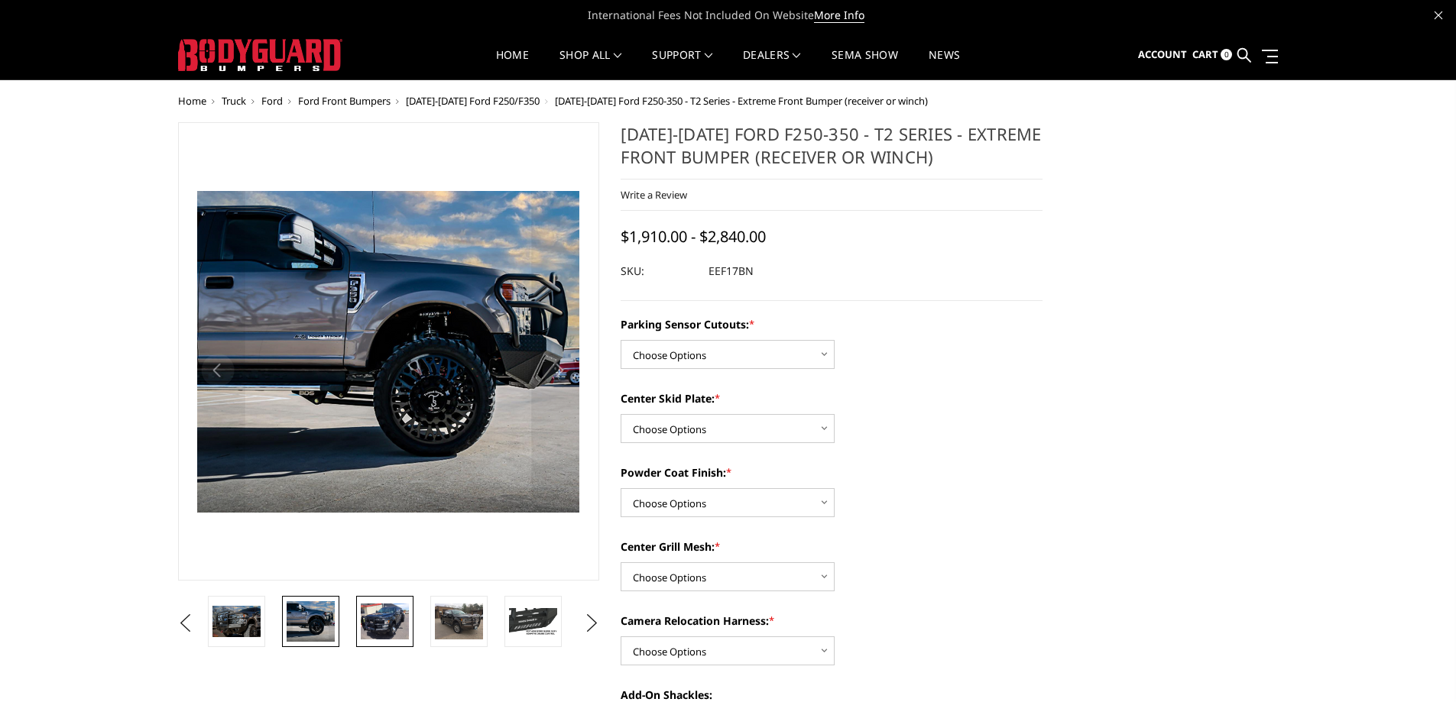
click at [386, 626] on img at bounding box center [385, 622] width 48 height 36
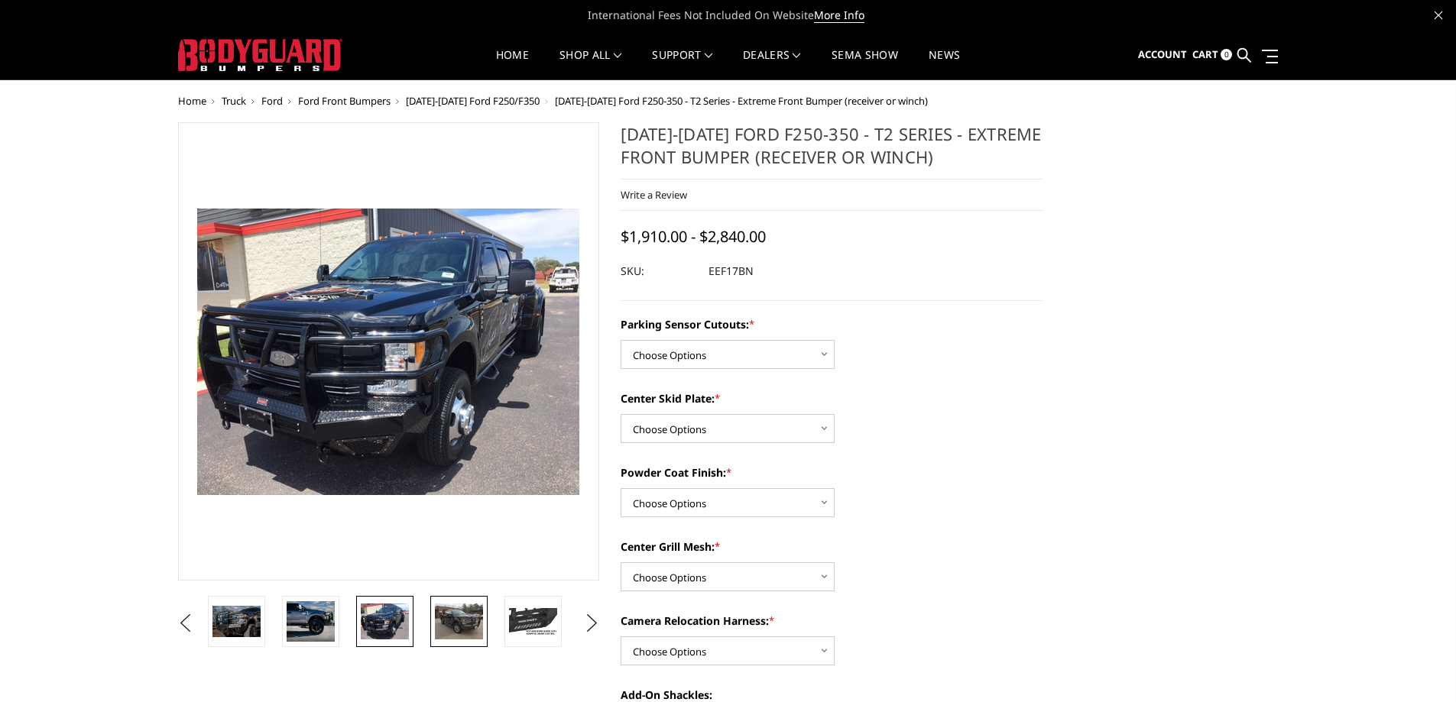
click at [475, 624] on img at bounding box center [459, 622] width 48 height 36
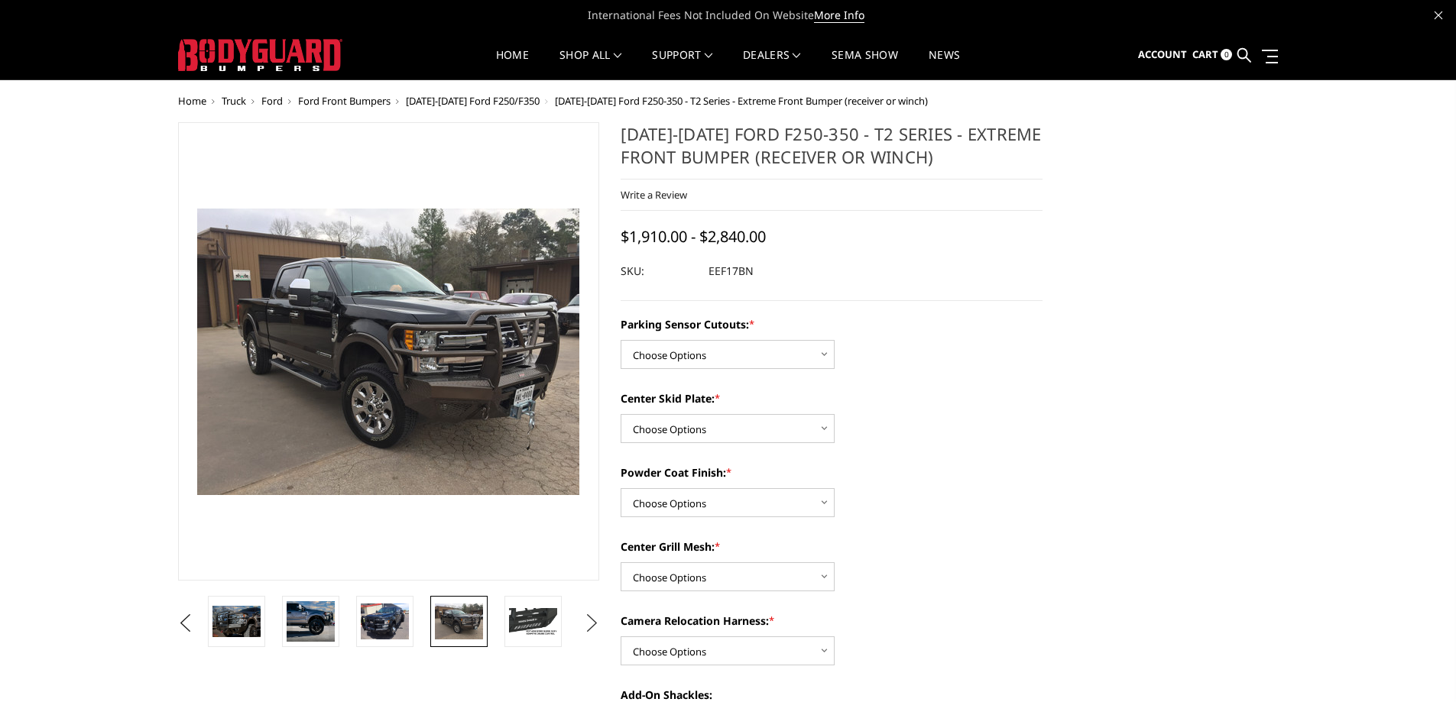
click at [595, 621] on button "Next" at bounding box center [591, 623] width 23 height 23
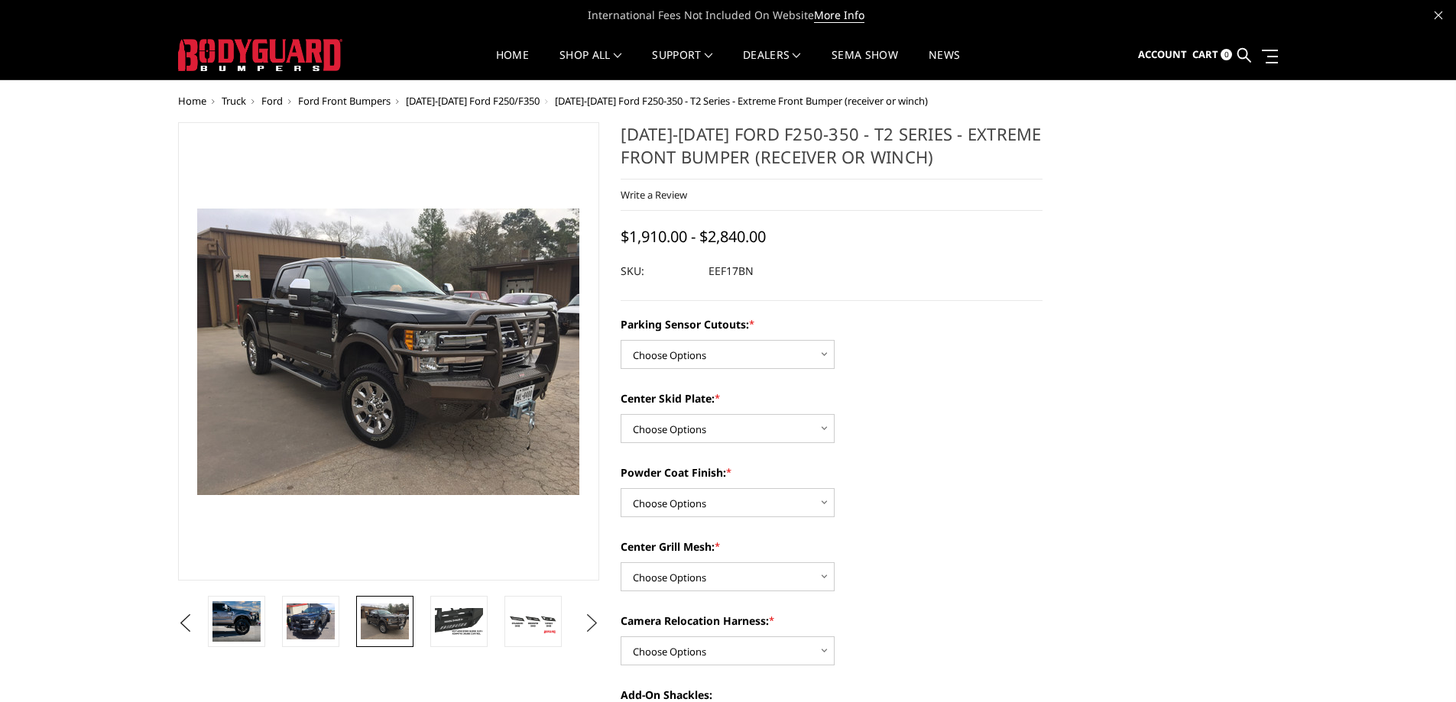
click at [595, 621] on button "Next" at bounding box center [591, 623] width 23 height 23
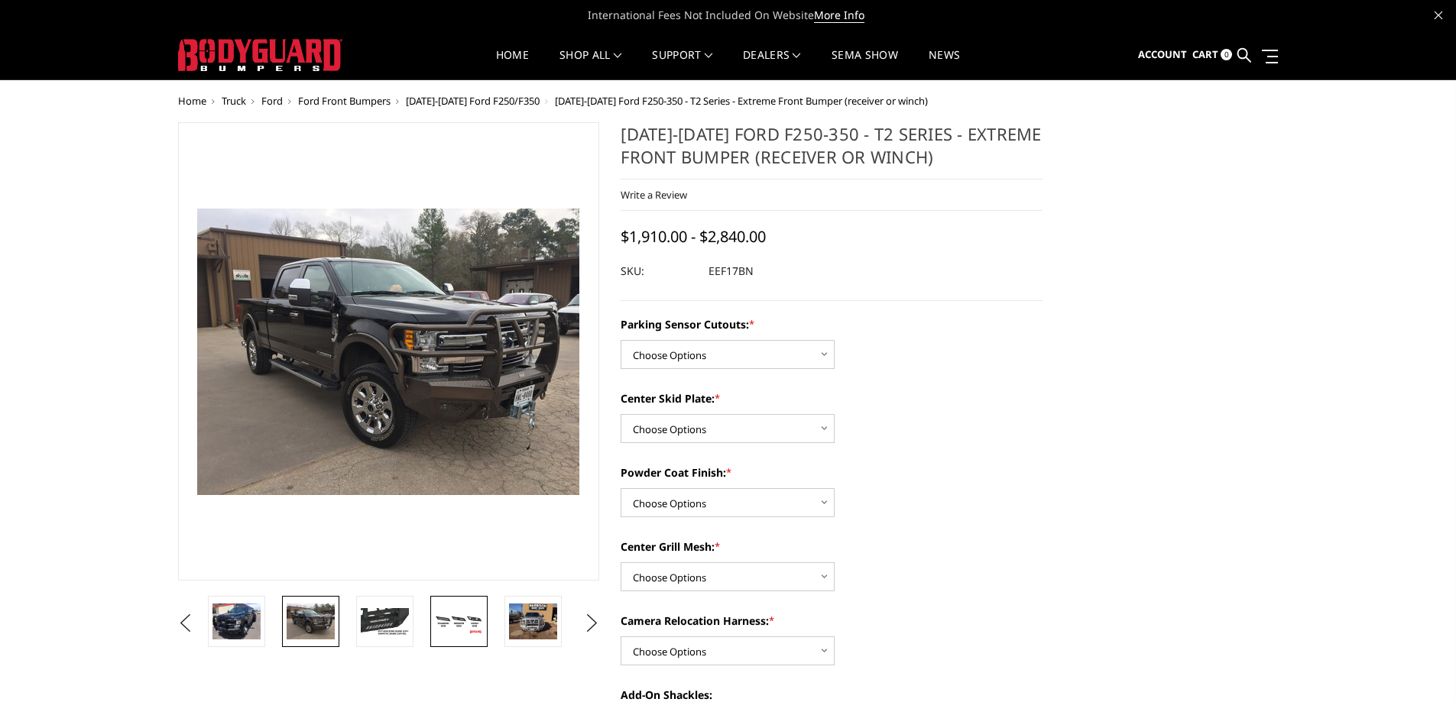
click at [449, 614] on img at bounding box center [459, 621] width 48 height 27
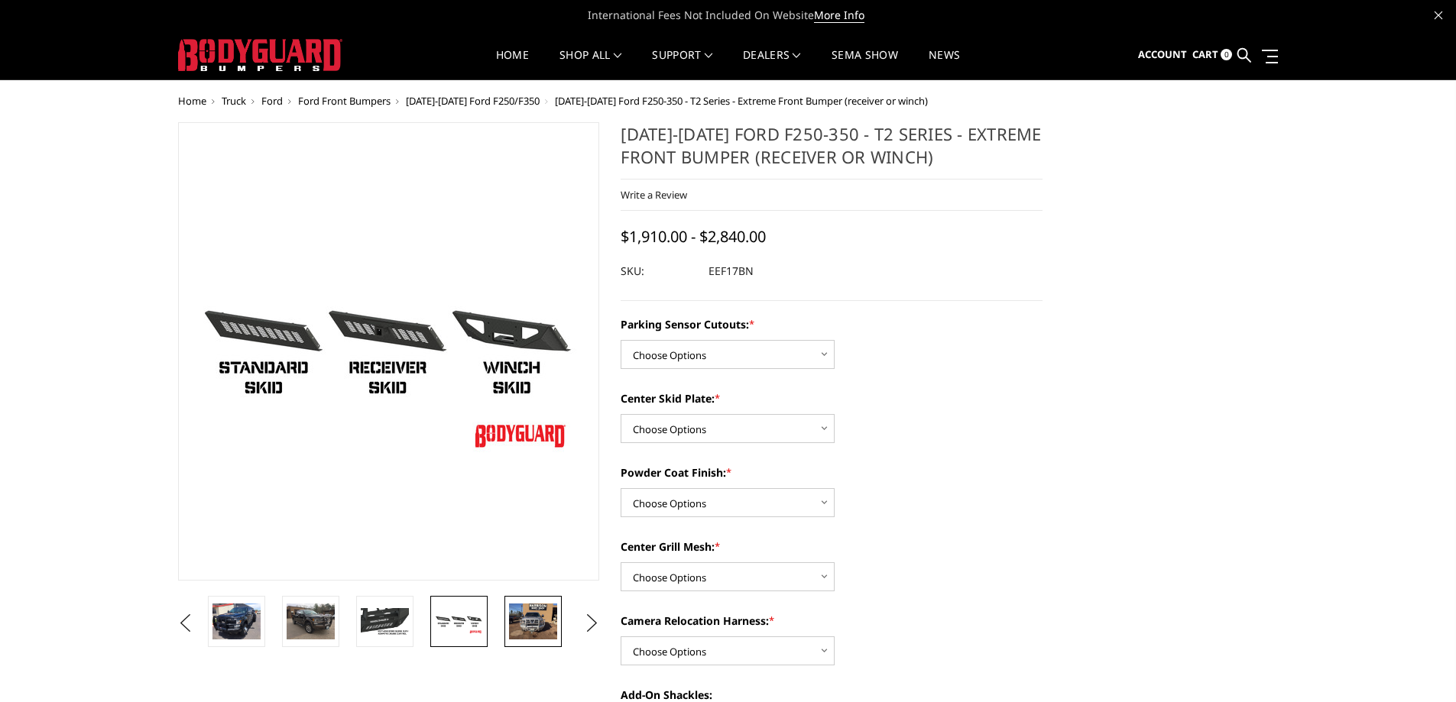
click at [547, 617] on img at bounding box center [533, 622] width 48 height 36
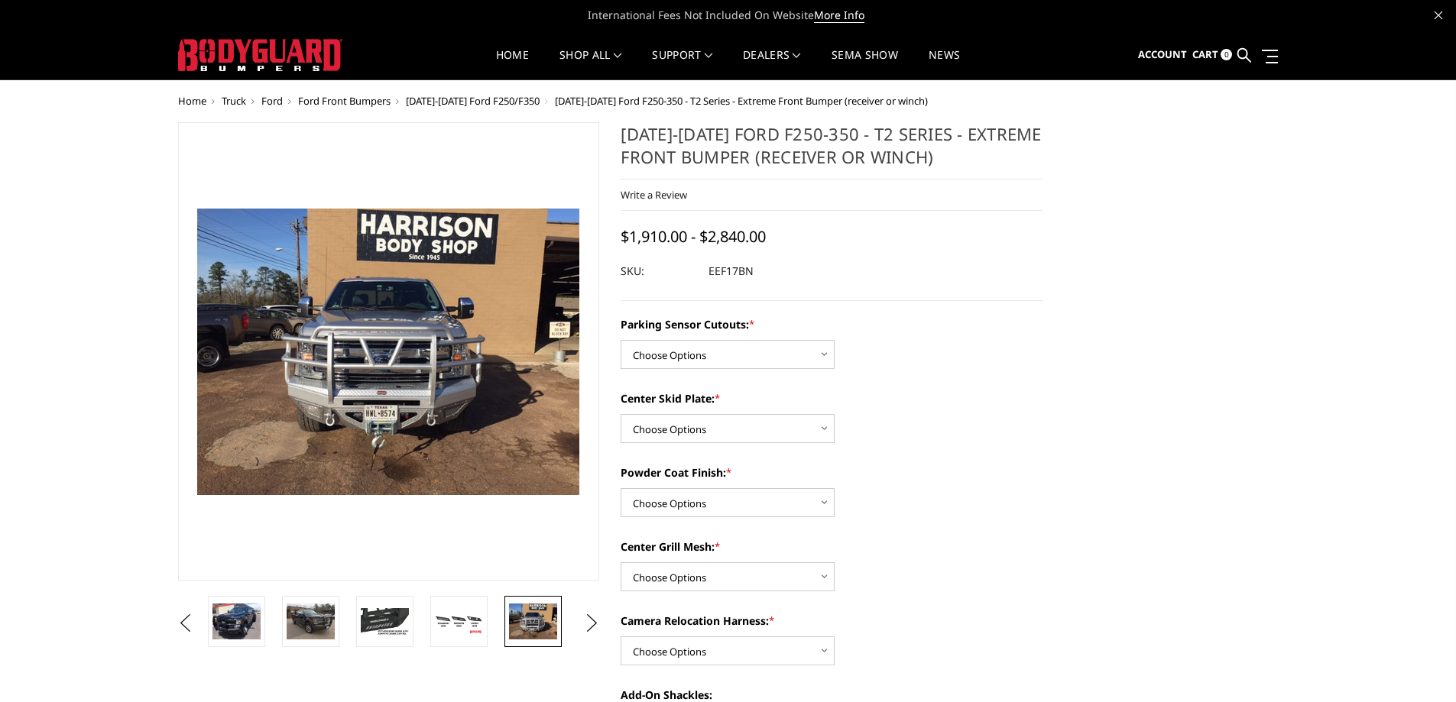
click at [570, 617] on li at bounding box center [538, 623] width 74 height 55
click at [589, 617] on button "Next" at bounding box center [591, 623] width 23 height 23
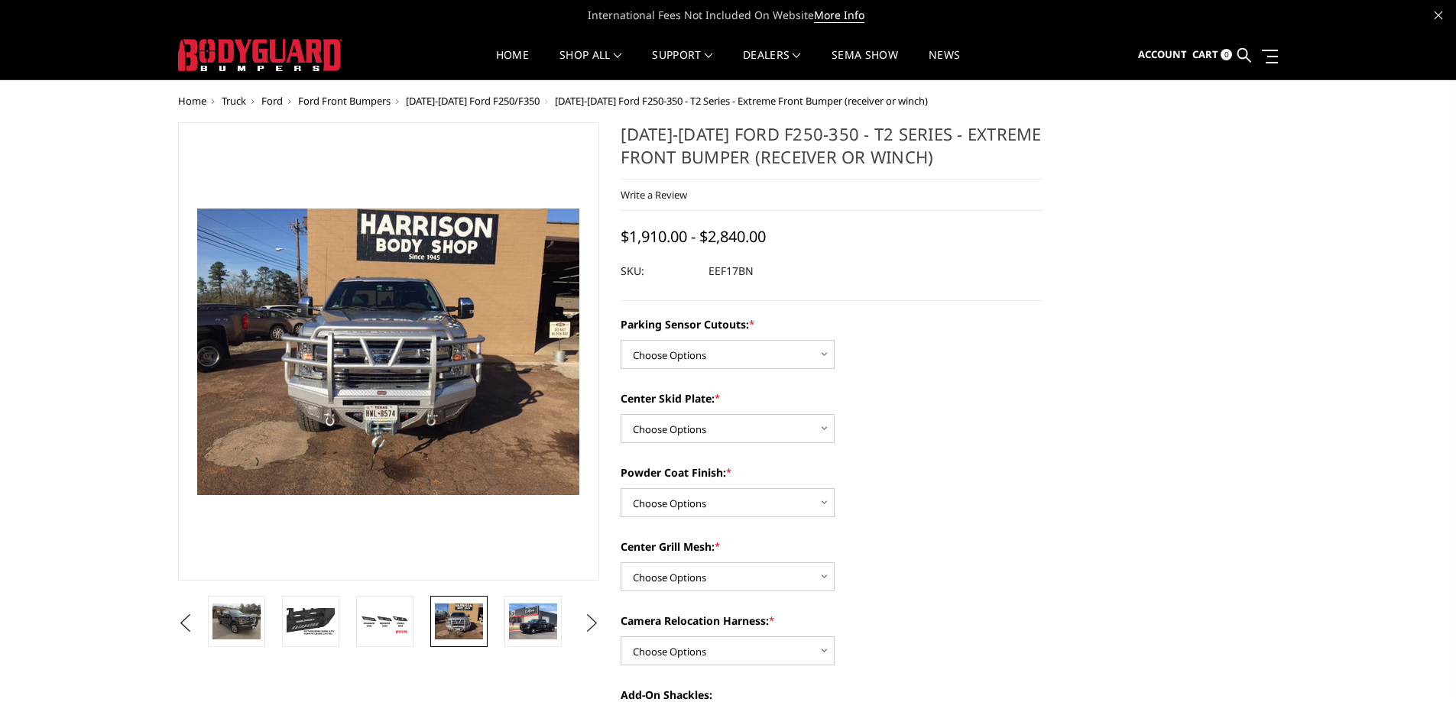
click at [589, 617] on button "Next" at bounding box center [591, 623] width 23 height 23
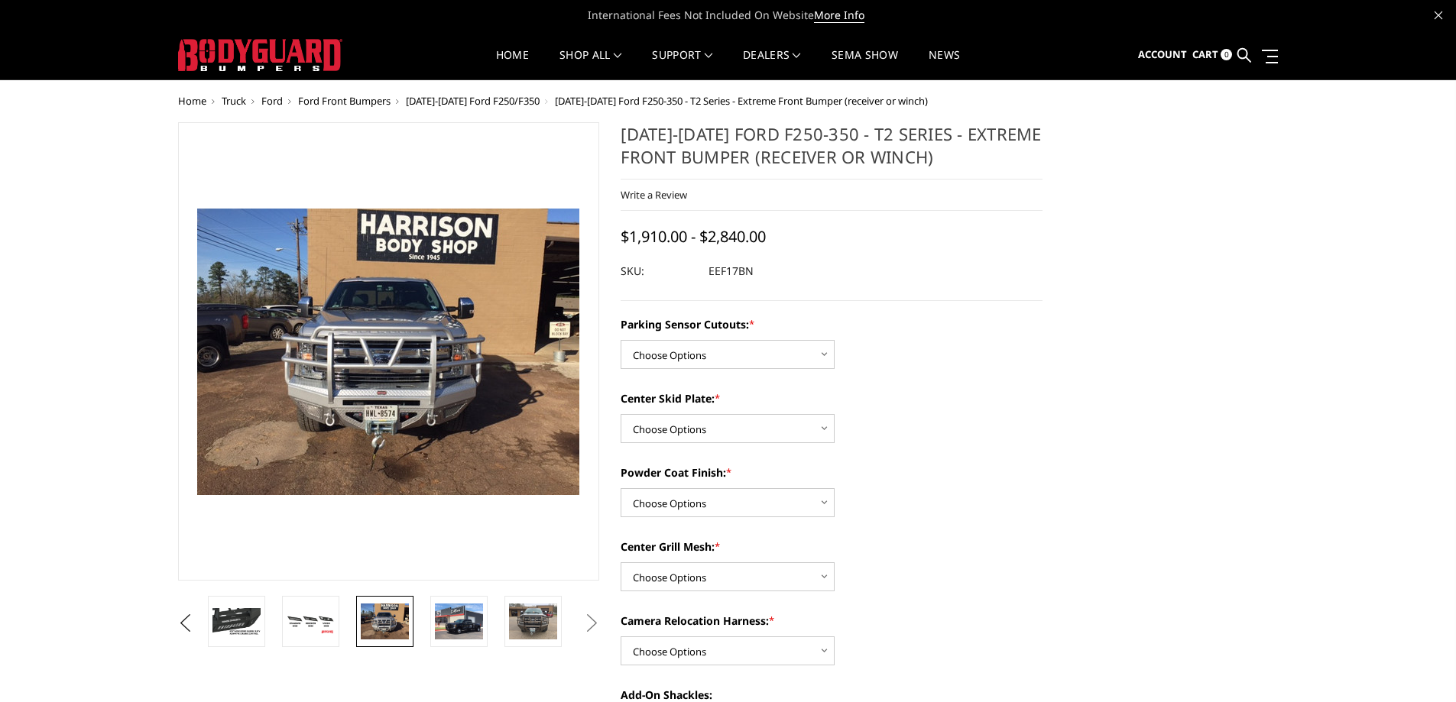
click at [589, 617] on button "Next" at bounding box center [591, 623] width 23 height 23
click at [455, 621] on img at bounding box center [459, 622] width 48 height 36
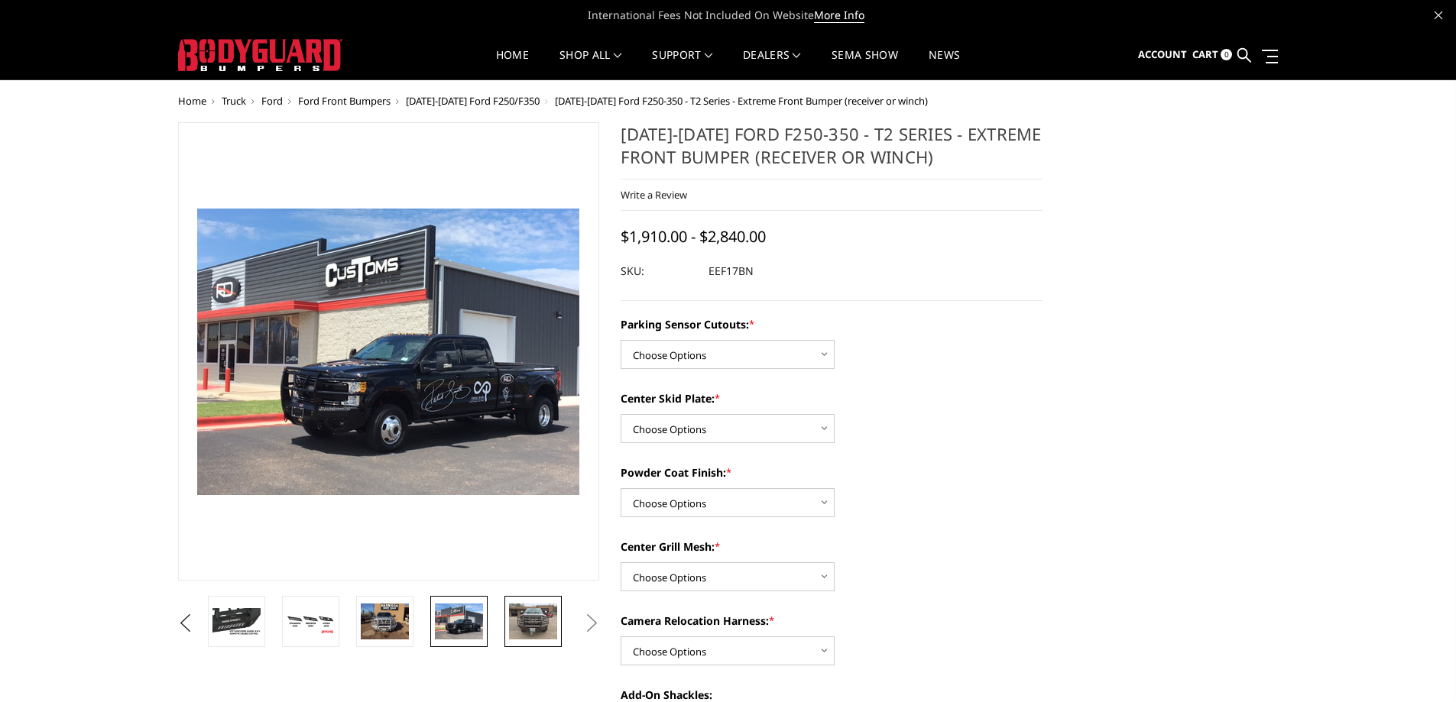
click at [535, 618] on img at bounding box center [533, 622] width 48 height 36
